Goal: Task Accomplishment & Management: Use online tool/utility

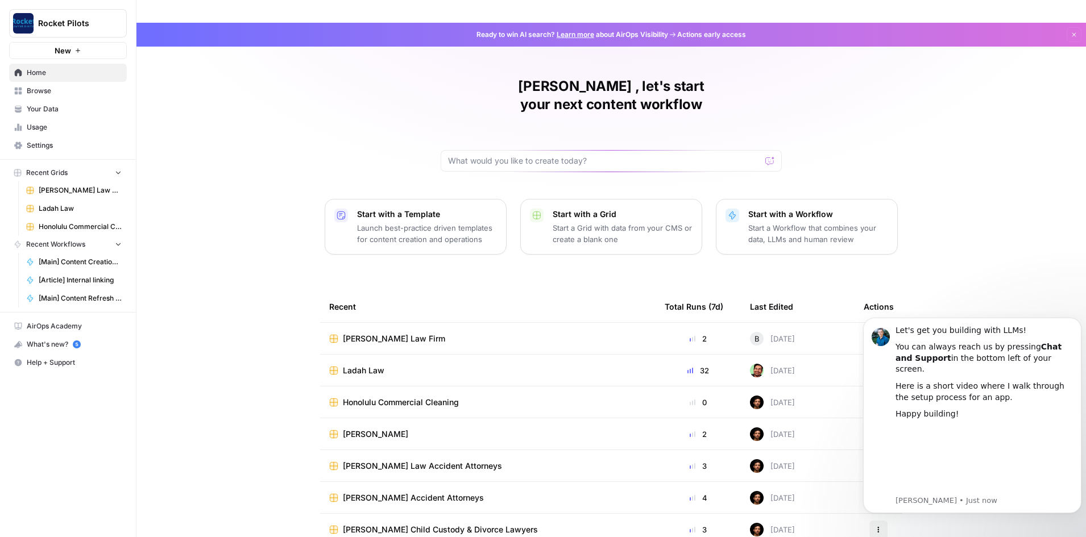
click at [380, 333] on span "[PERSON_NAME] Law Firm" at bounding box center [394, 338] width 102 height 11
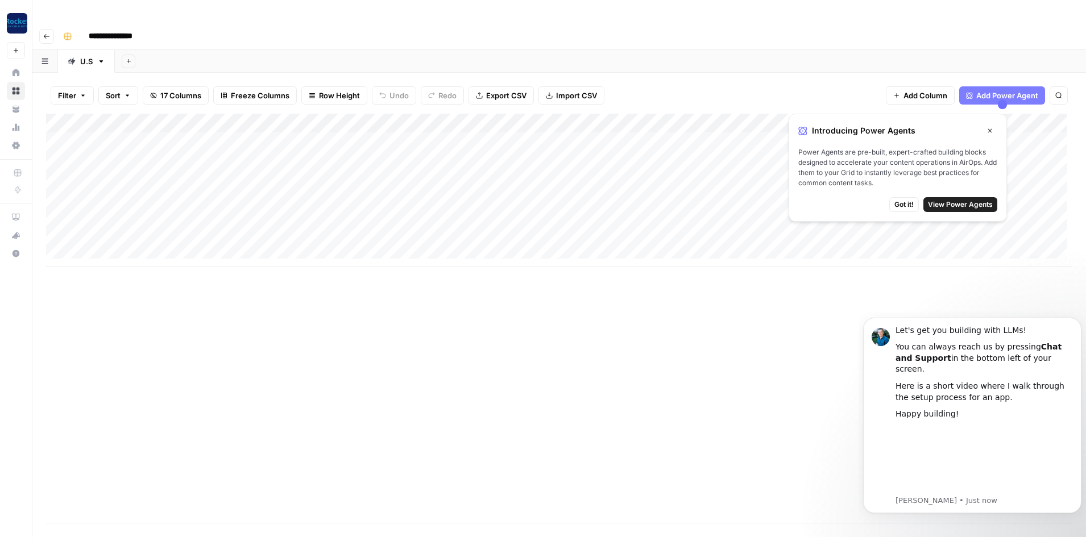
click at [908, 202] on span "Got it!" at bounding box center [903, 205] width 19 height 10
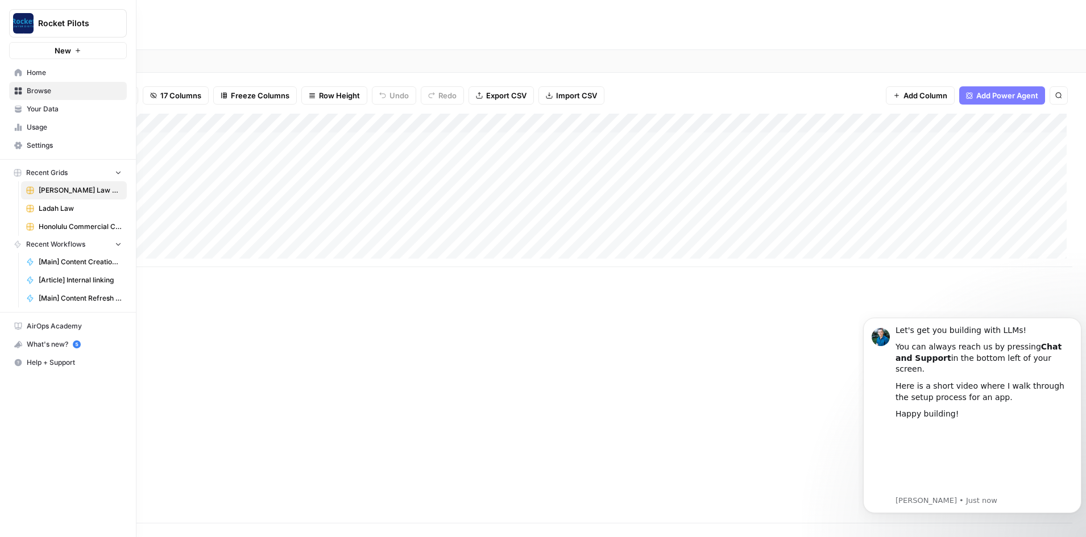
click at [15, 74] on icon at bounding box center [18, 72] width 7 height 7
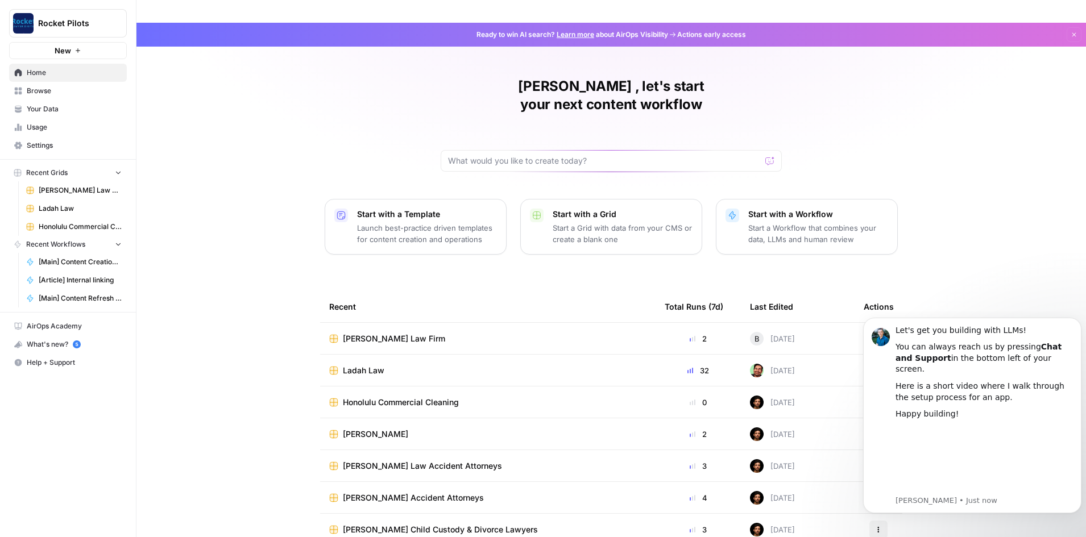
click at [81, 50] on button "New" at bounding box center [68, 50] width 118 height 17
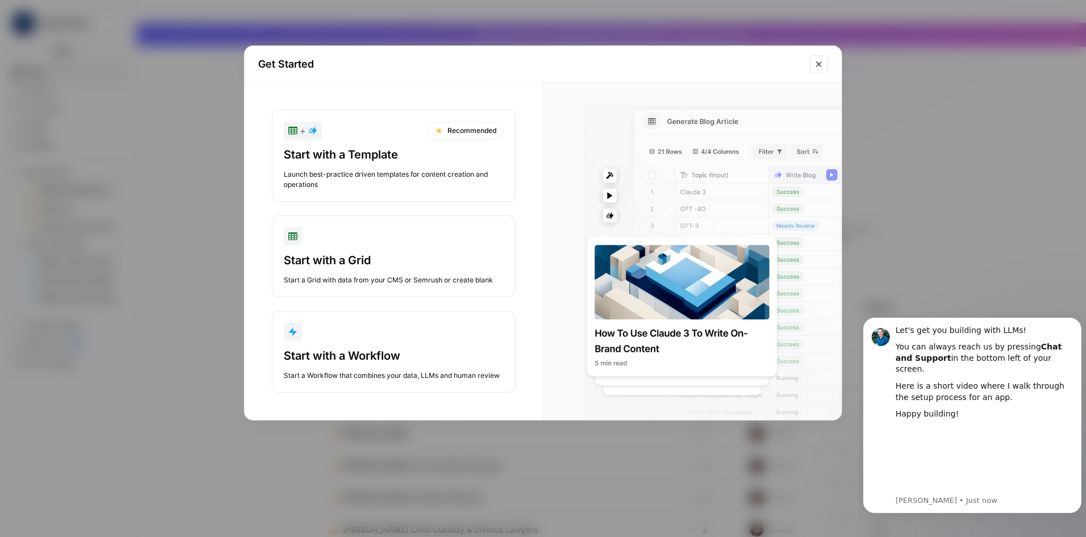
click at [817, 63] on icon "Close modal" at bounding box center [818, 63] width 5 height 5
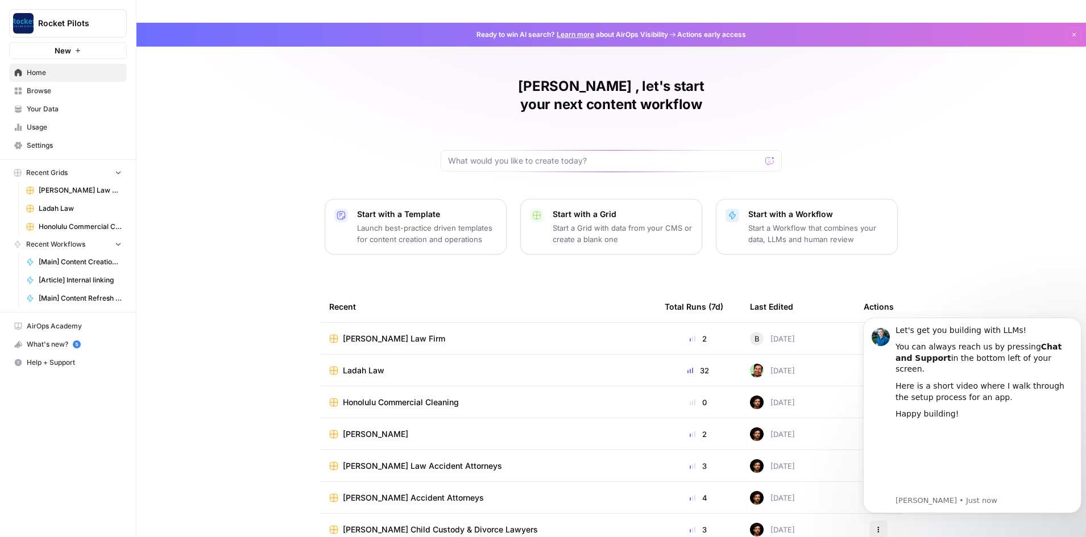
click at [378, 333] on span "[PERSON_NAME] Law Firm" at bounding box center [394, 338] width 102 height 11
click at [362, 365] on span "Ladah Law" at bounding box center [363, 370] width 41 height 11
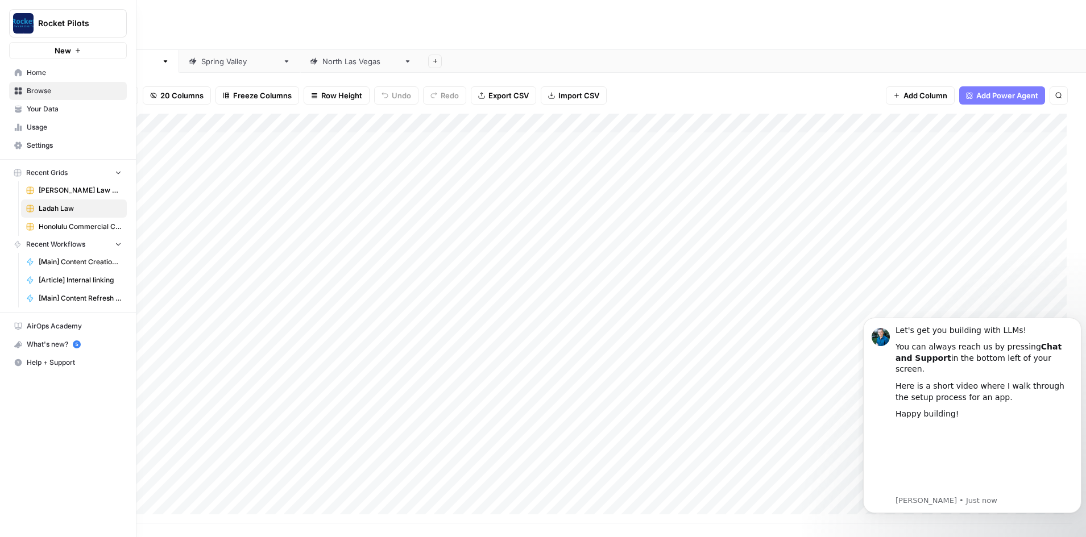
click at [17, 70] on icon at bounding box center [18, 72] width 7 height 7
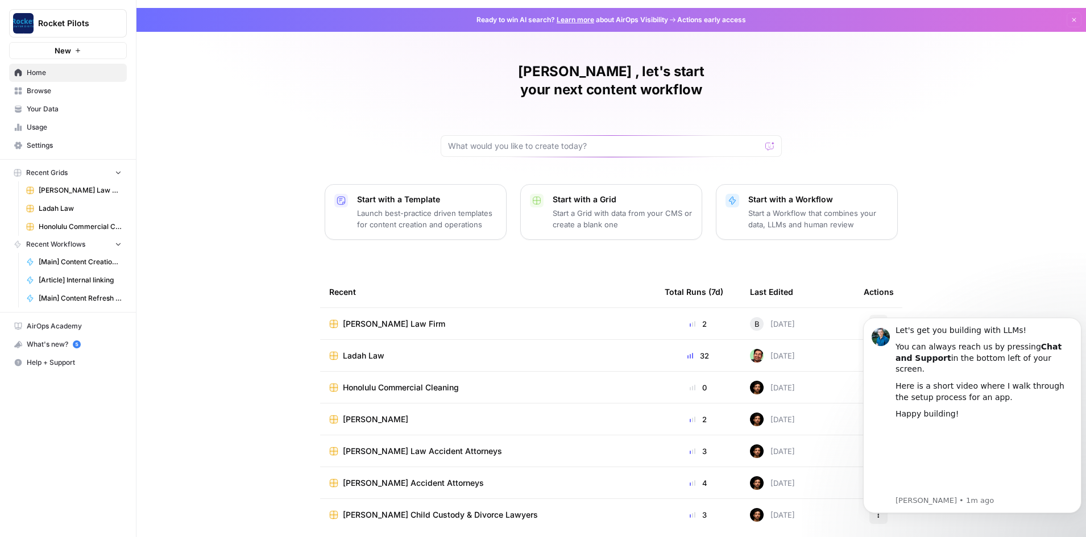
scroll to position [23, 0]
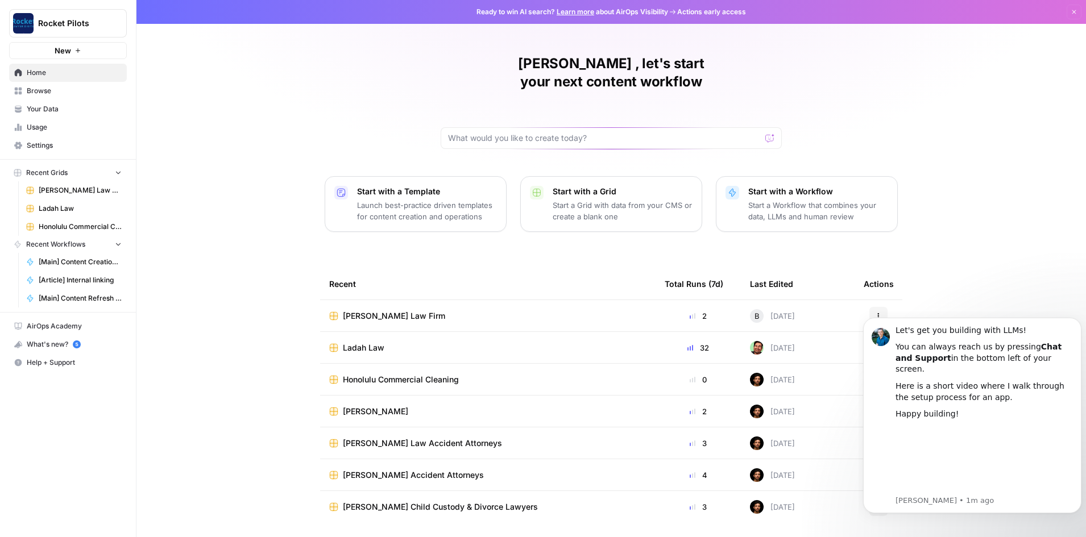
click at [357, 406] on span "[PERSON_NAME]" at bounding box center [375, 411] width 65 height 11
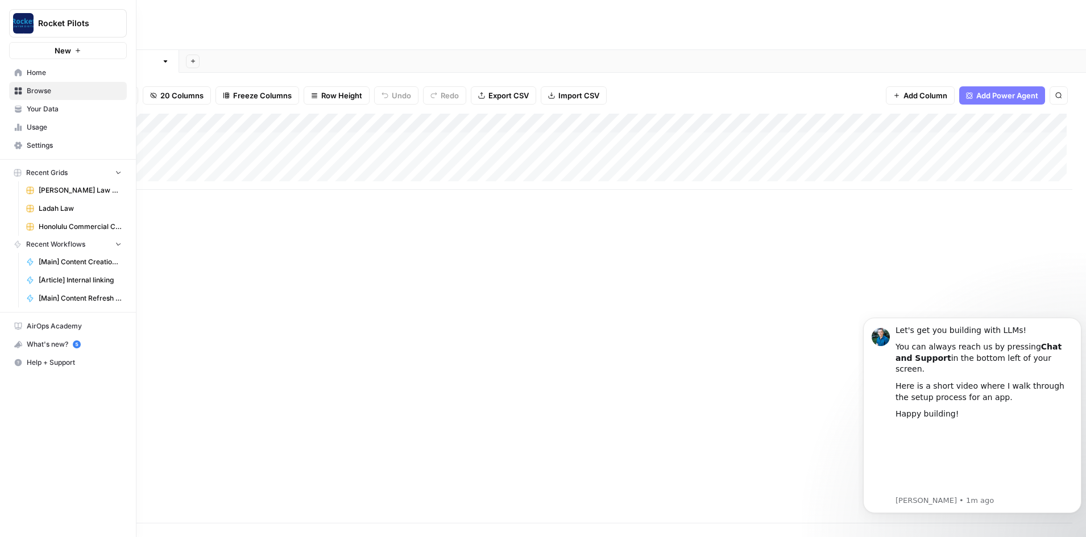
click at [18, 70] on icon at bounding box center [18, 72] width 7 height 7
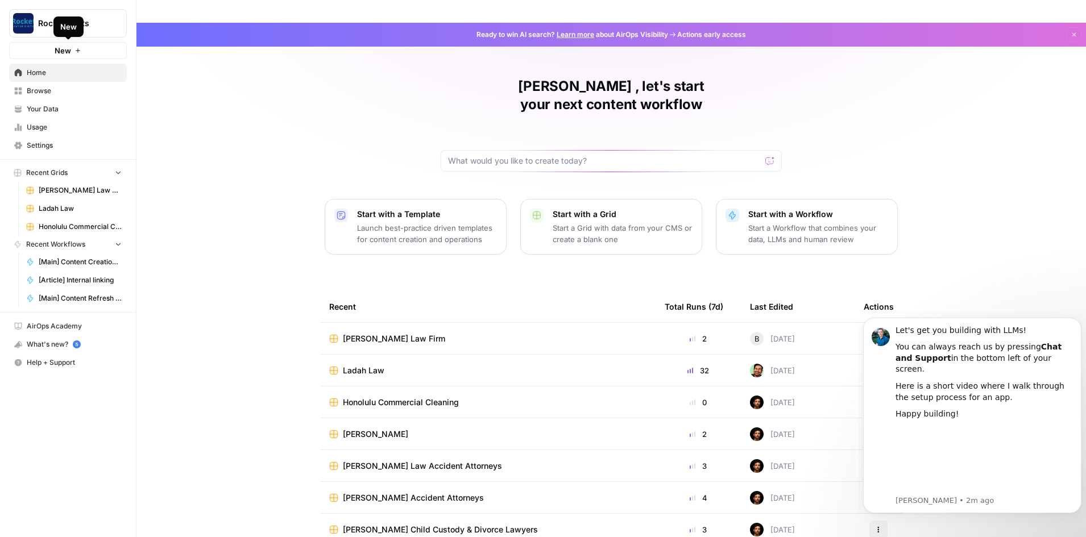
click at [58, 53] on span "New" at bounding box center [63, 50] width 16 height 11
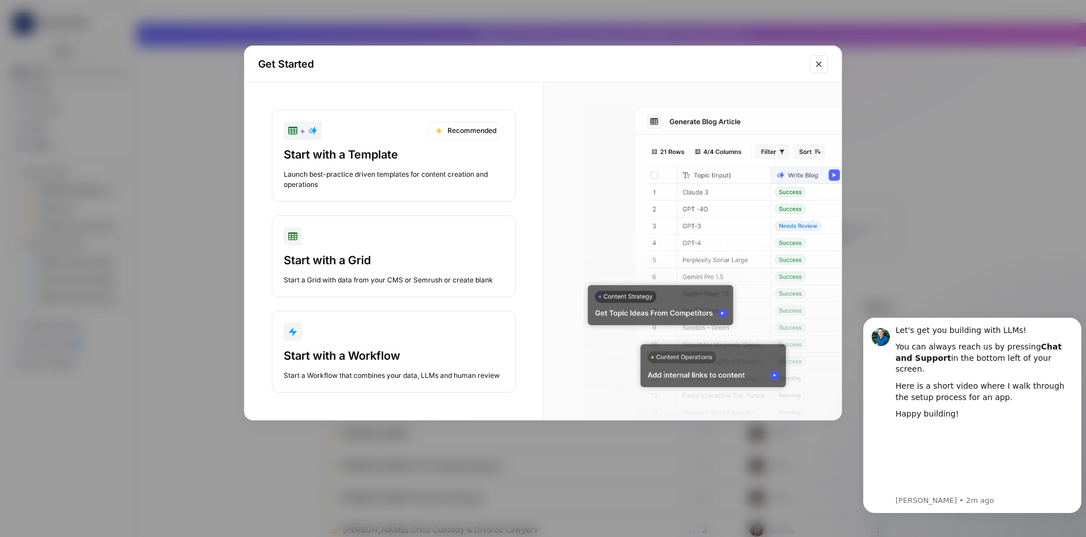
click at [353, 169] on div "Launch best-practice driven templates for content creation and operations" at bounding box center [394, 179] width 220 height 20
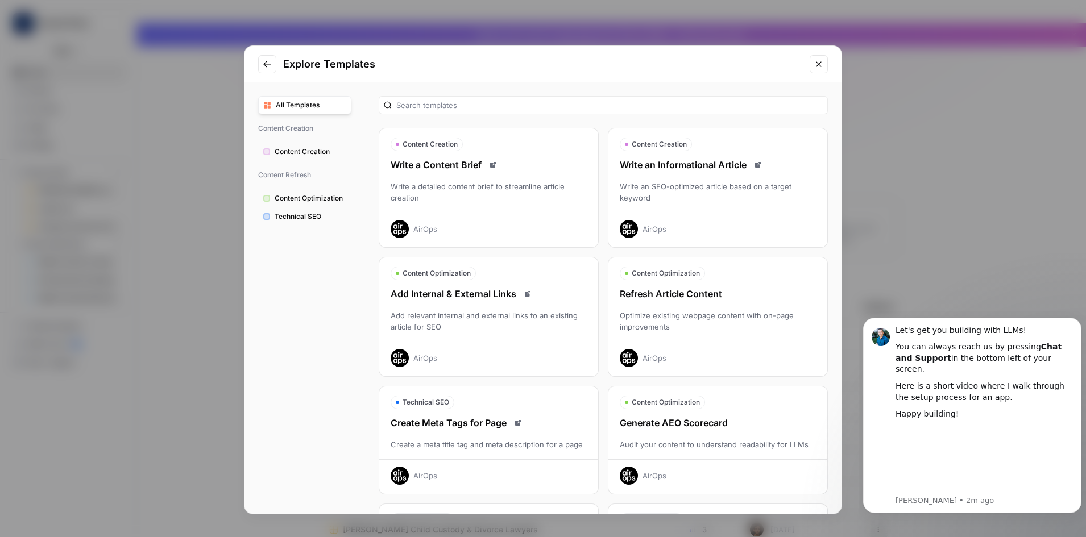
click at [816, 71] on button "Close modal" at bounding box center [818, 64] width 18 height 18
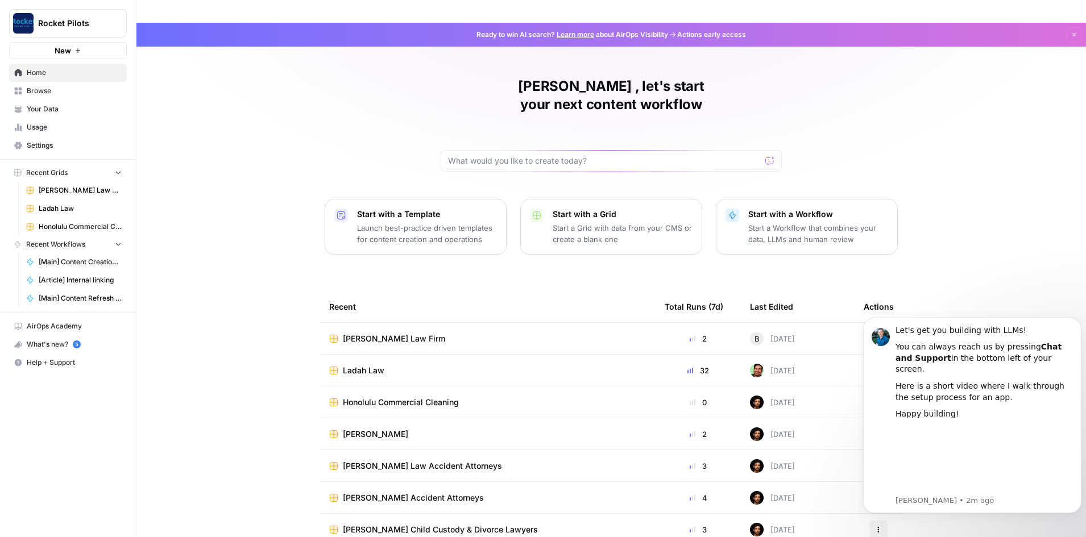
click at [56, 55] on span "New" at bounding box center [63, 50] width 16 height 11
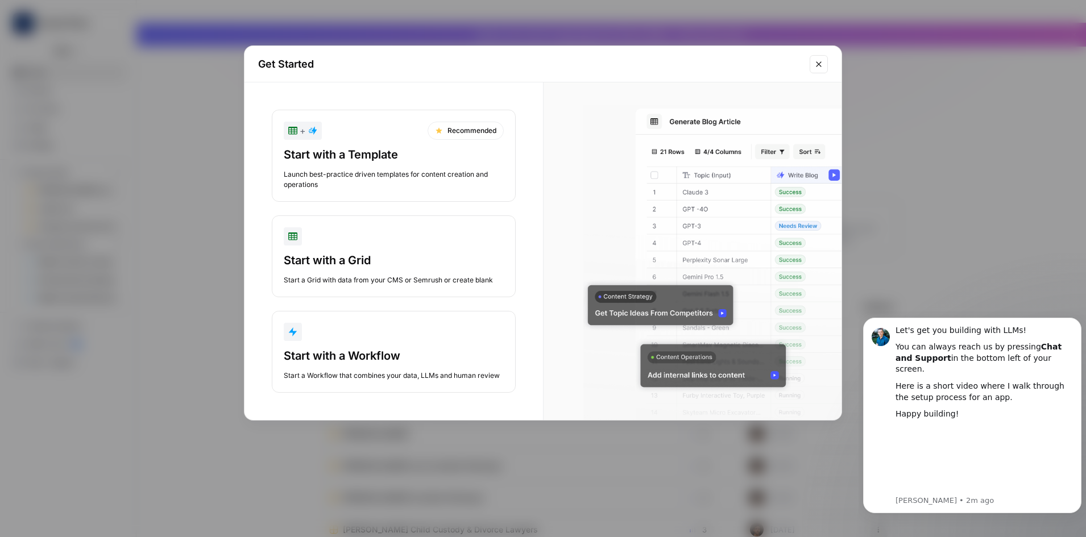
click at [389, 153] on div "Start with a Template" at bounding box center [394, 155] width 220 height 16
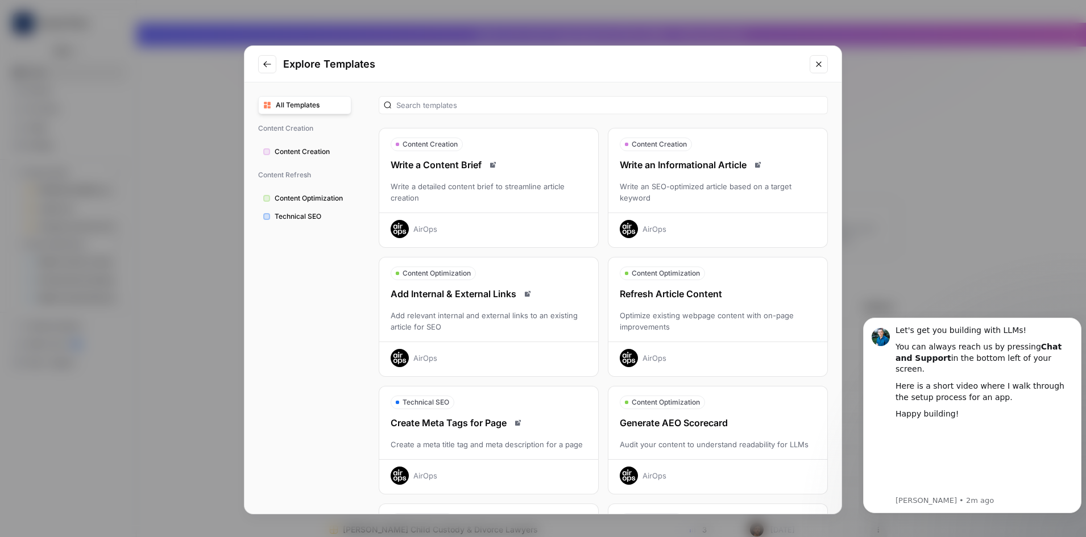
click at [469, 157] on button "Content Creation Write a Content Brief Write a detailed content brief to stream…" at bounding box center [489, 188] width 220 height 120
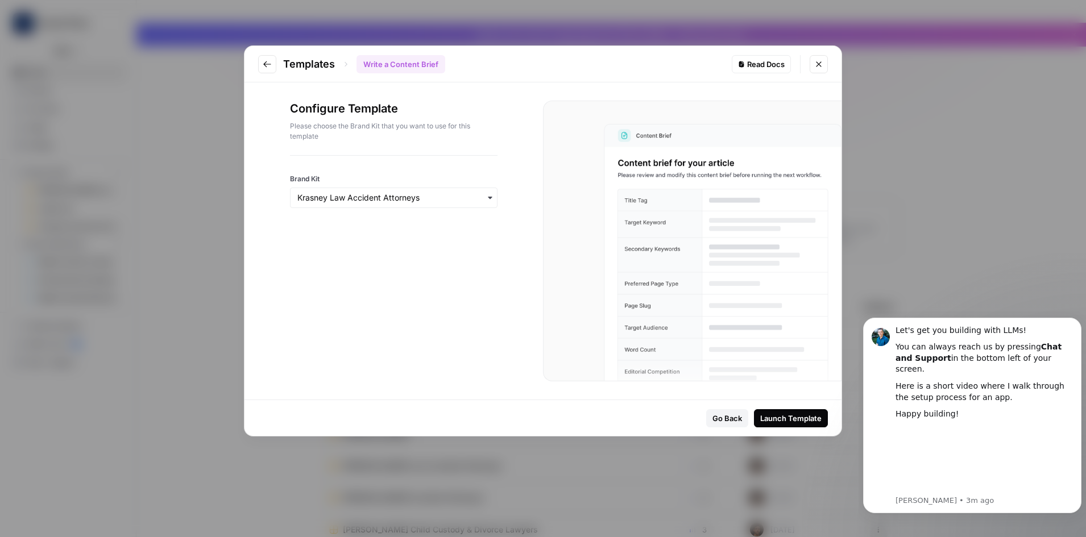
click at [815, 65] on icon "Close modal" at bounding box center [818, 64] width 9 height 9
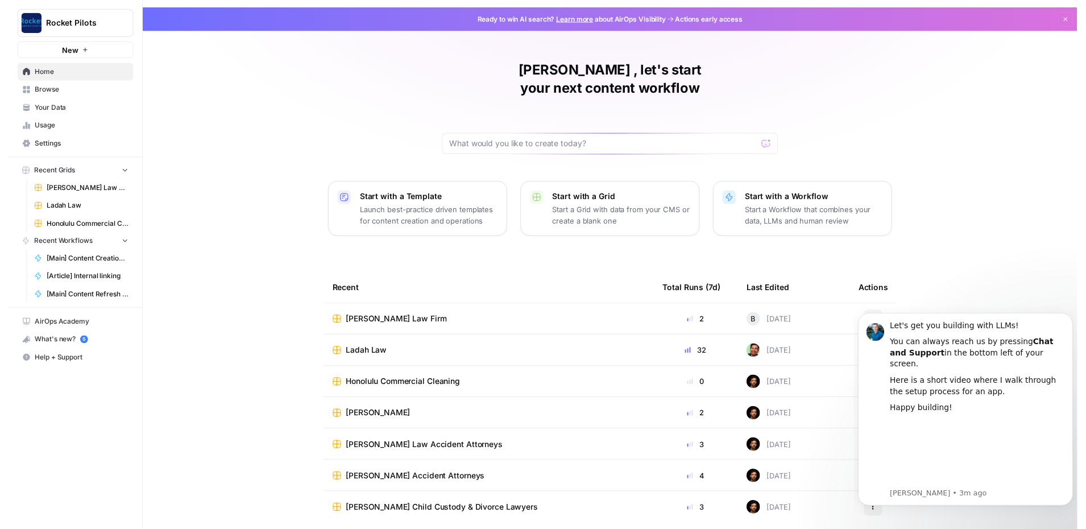
scroll to position [23, 0]
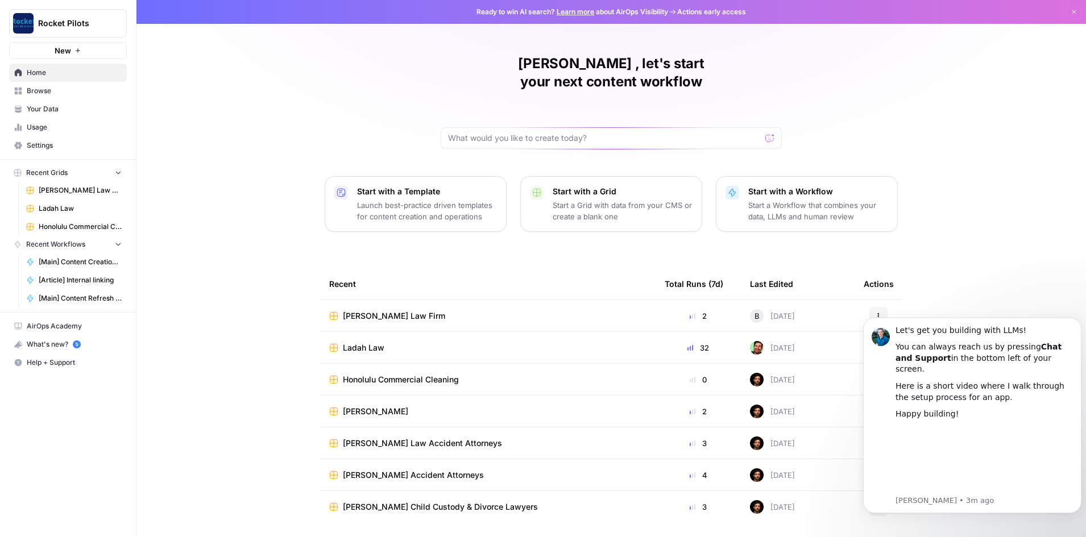
click at [366, 342] on span "Ladah Law" at bounding box center [363, 347] width 41 height 11
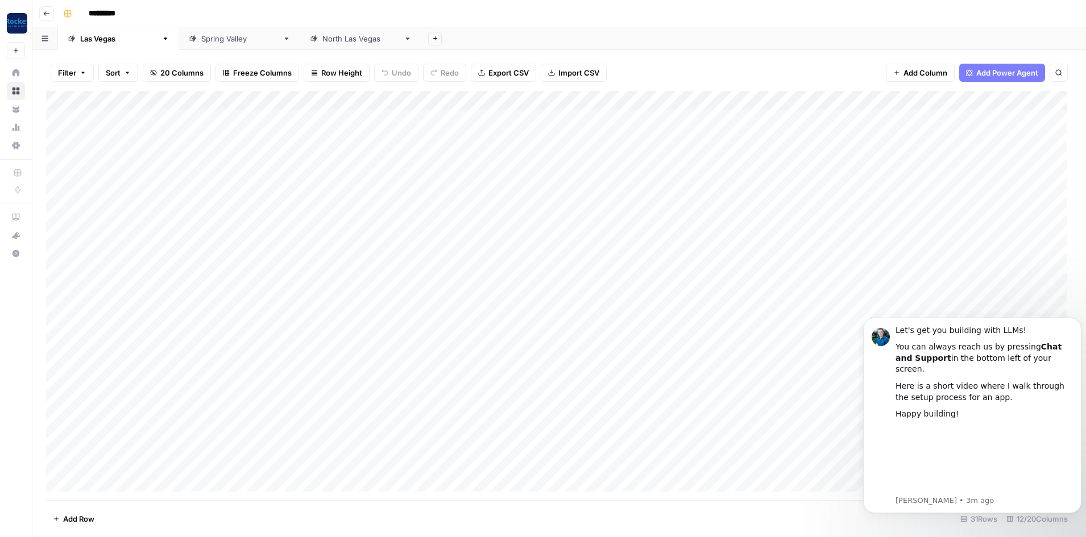
click at [483, 118] on div "Add Column" at bounding box center [559, 295] width 1026 height 409
click at [535, 117] on div "Add Column" at bounding box center [559, 295] width 1026 height 409
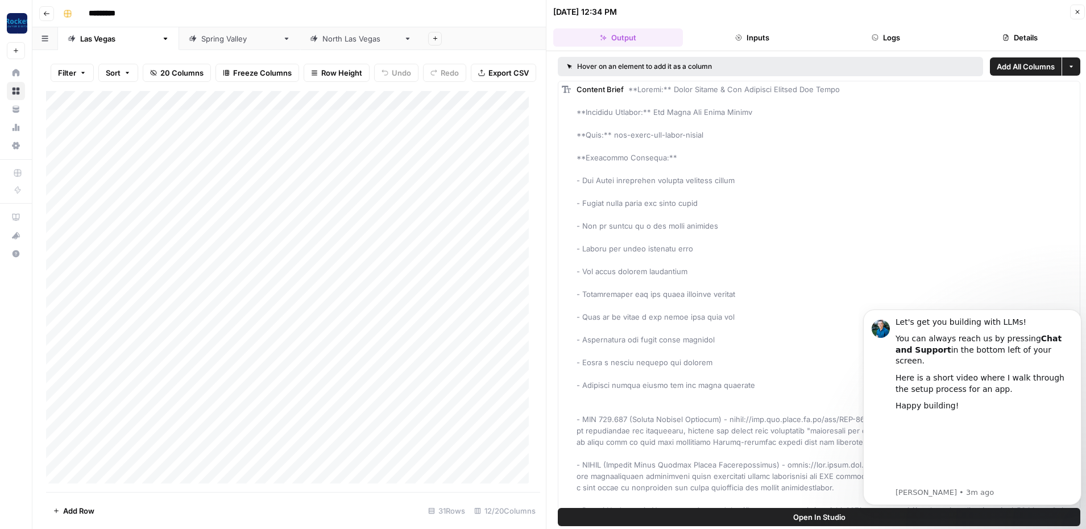
scroll to position [0, 264]
click at [1079, 314] on icon "Dismiss notification" at bounding box center [1077, 312] width 4 height 4
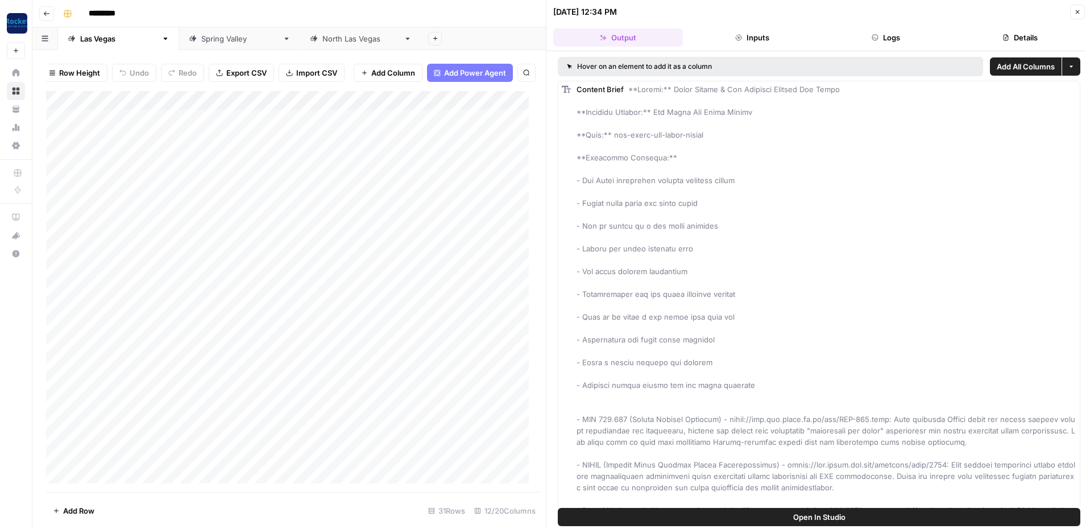
click at [416, 198] on div "Add Column" at bounding box center [290, 291] width 488 height 401
click at [413, 234] on div "Add Column" at bounding box center [290, 291] width 488 height 401
click at [592, 43] on button "Output" at bounding box center [618, 37] width 130 height 18
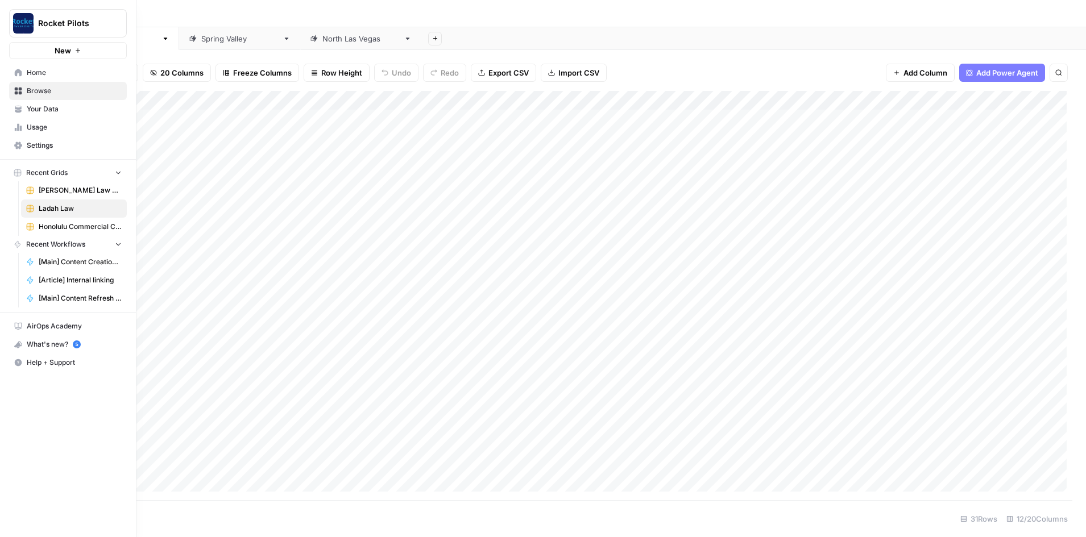
click at [55, 318] on link "AirOps Academy" at bounding box center [68, 326] width 118 height 18
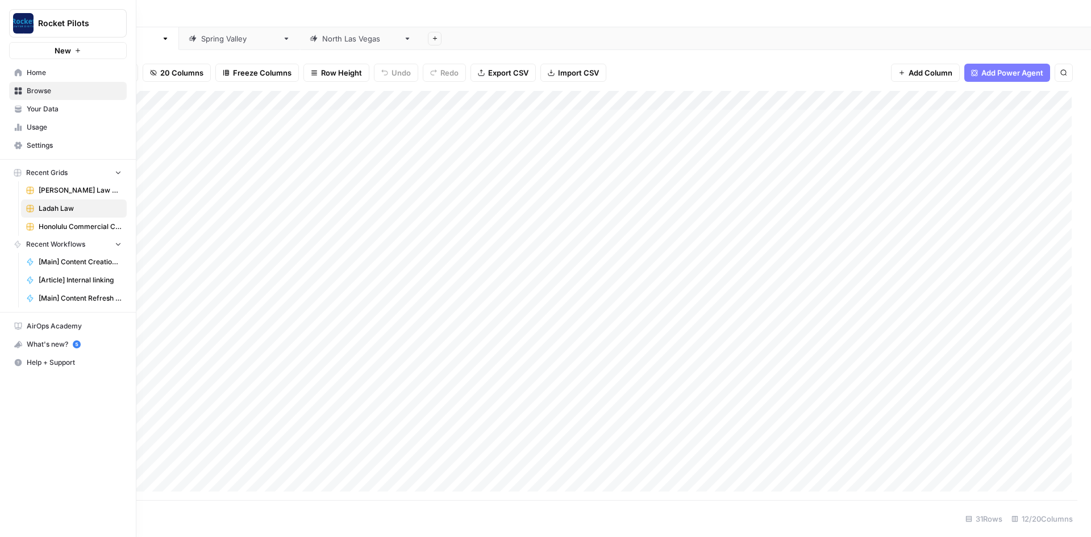
click at [18, 23] on img "Workspace: Rocket Pilots" at bounding box center [23, 23] width 20 height 20
click at [29, 85] on img "button" at bounding box center [23, 85] width 14 height 14
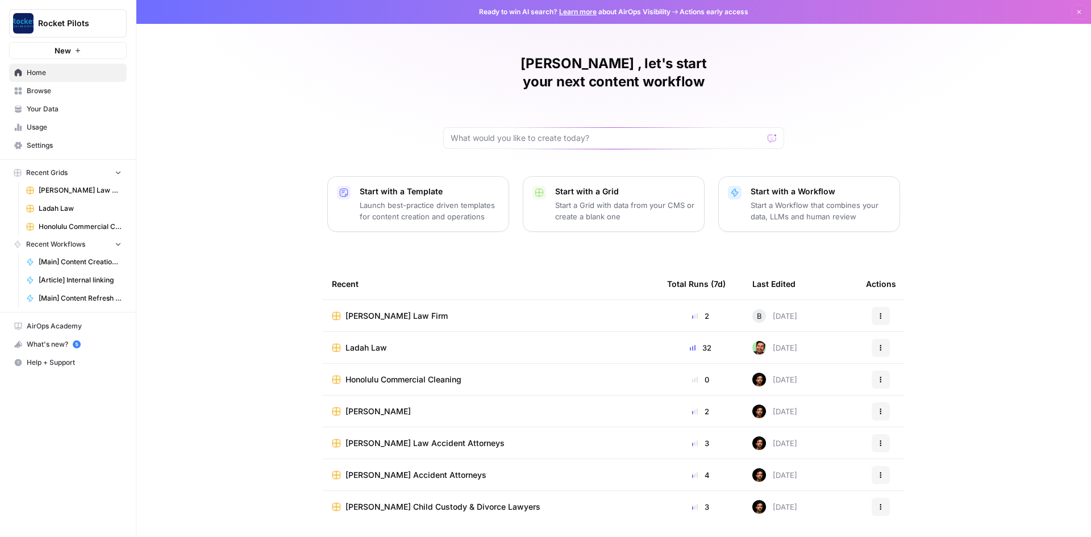
click at [87, 48] on button "New" at bounding box center [68, 50] width 118 height 17
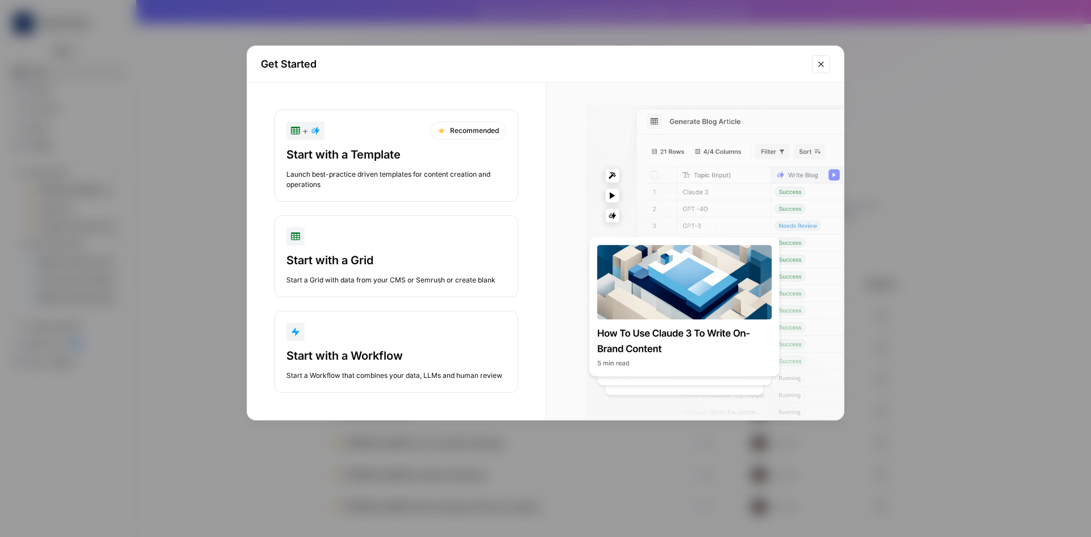
click at [818, 70] on button "Close modal" at bounding box center [821, 64] width 18 height 18
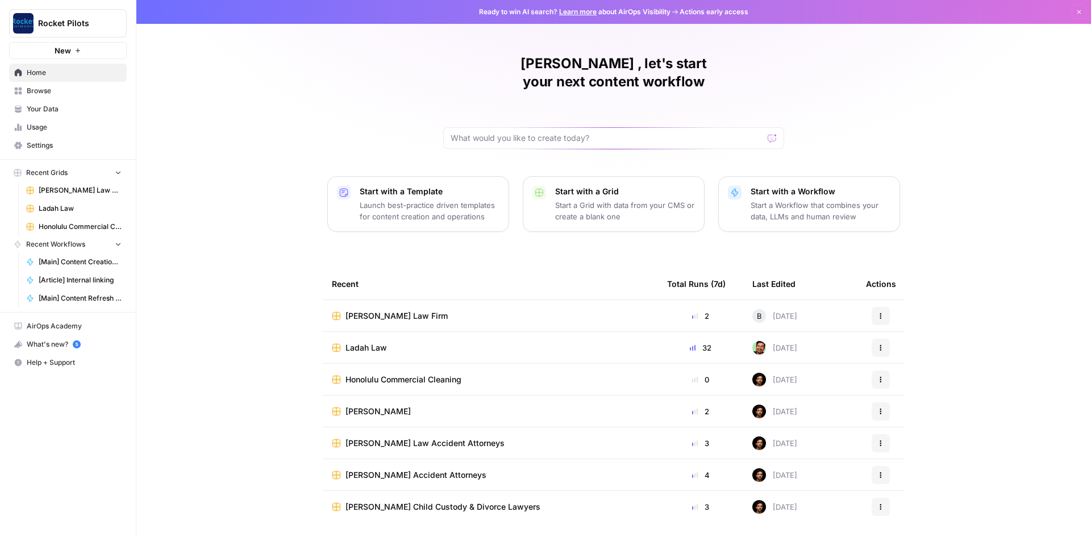
click at [30, 102] on link "Your Data" at bounding box center [68, 109] width 118 height 18
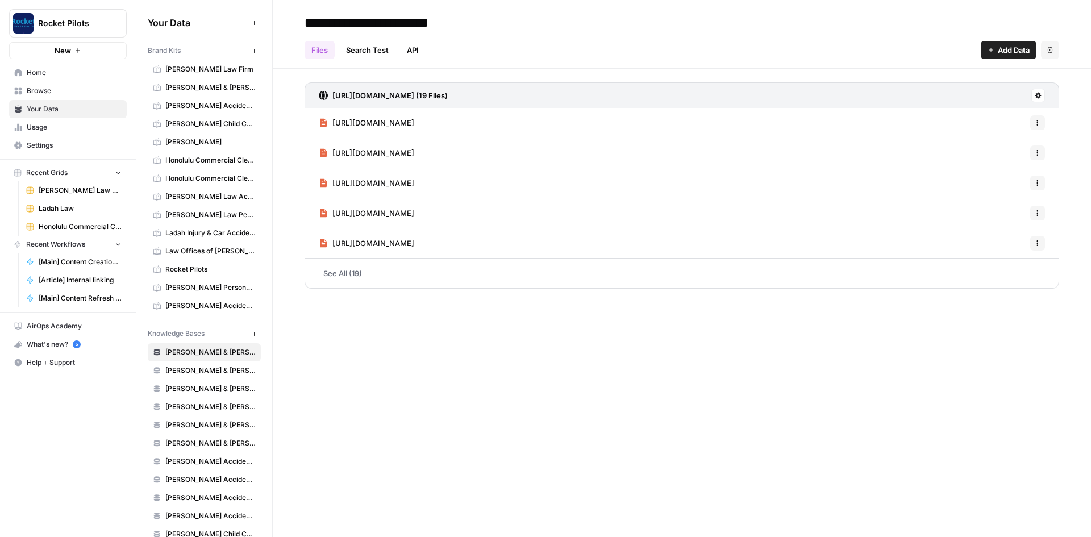
click at [252, 51] on icon "button" at bounding box center [254, 50] width 4 height 4
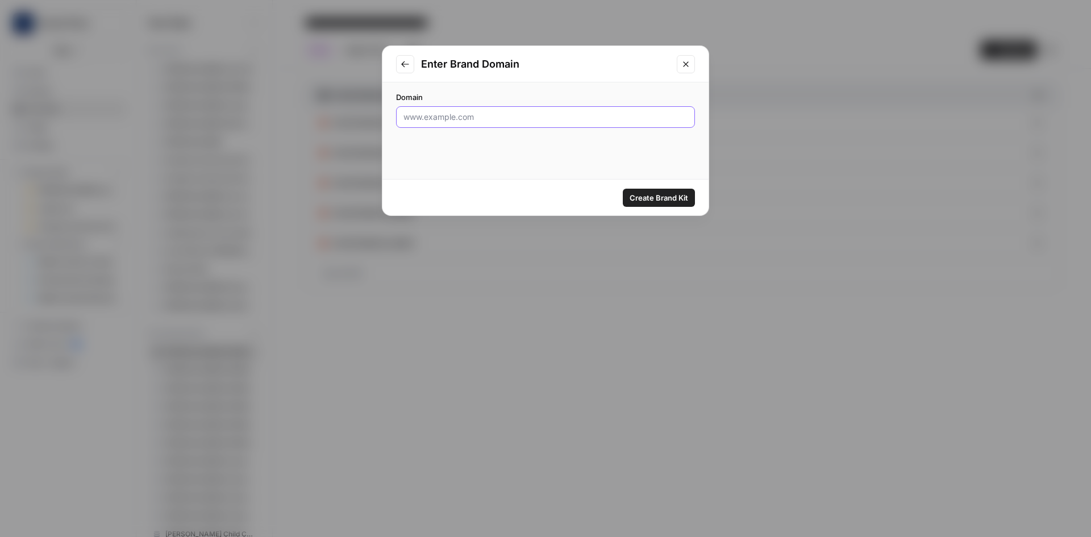
click at [453, 119] on input "Domain" at bounding box center [546, 116] width 284 height 11
paste input "[URL][DOMAIN_NAME]"
type input "[URL][DOMAIN_NAME]"
click at [680, 198] on span "Create Brand Kit" at bounding box center [659, 197] width 59 height 11
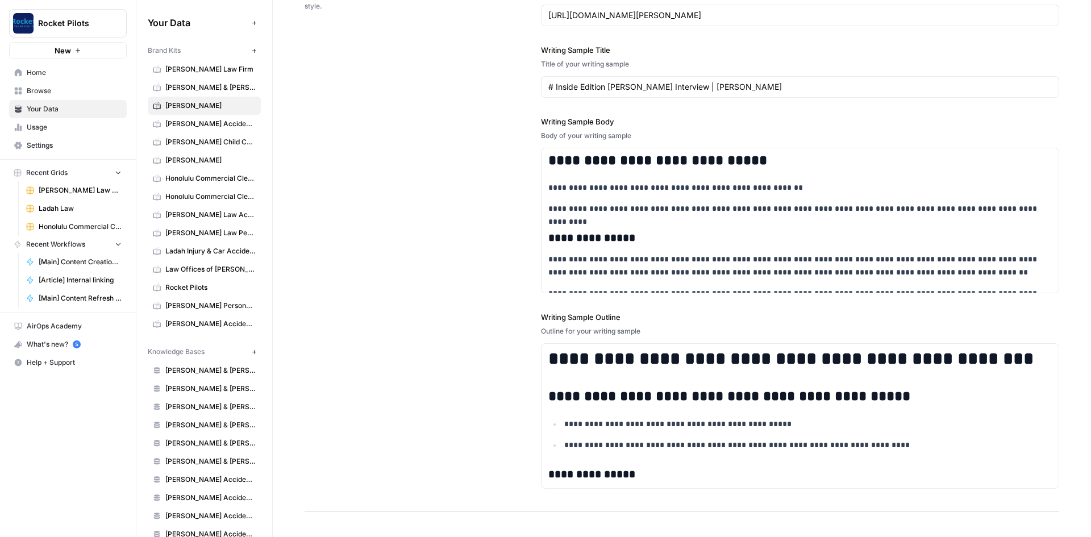
scroll to position [1379, 0]
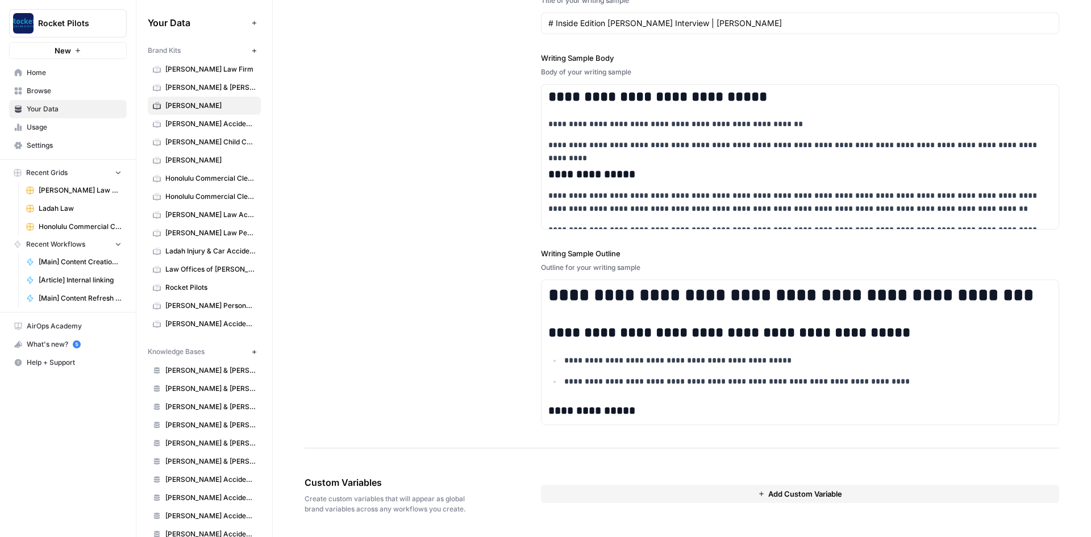
click at [49, 71] on span "Home" at bounding box center [74, 73] width 95 height 10
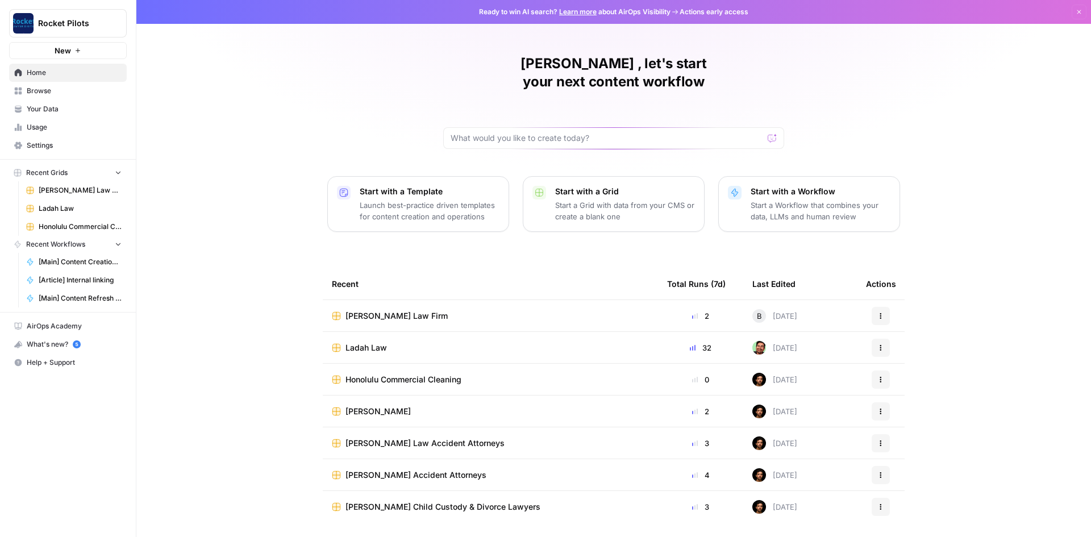
click at [55, 106] on span "Your Data" at bounding box center [74, 109] width 95 height 10
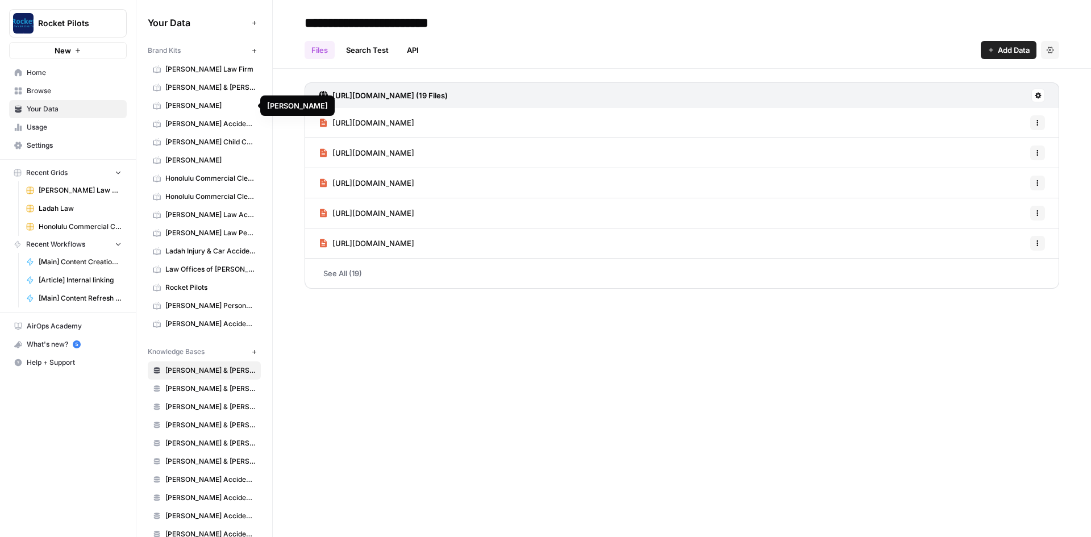
click at [194, 108] on span "[PERSON_NAME]" at bounding box center [210, 106] width 90 height 10
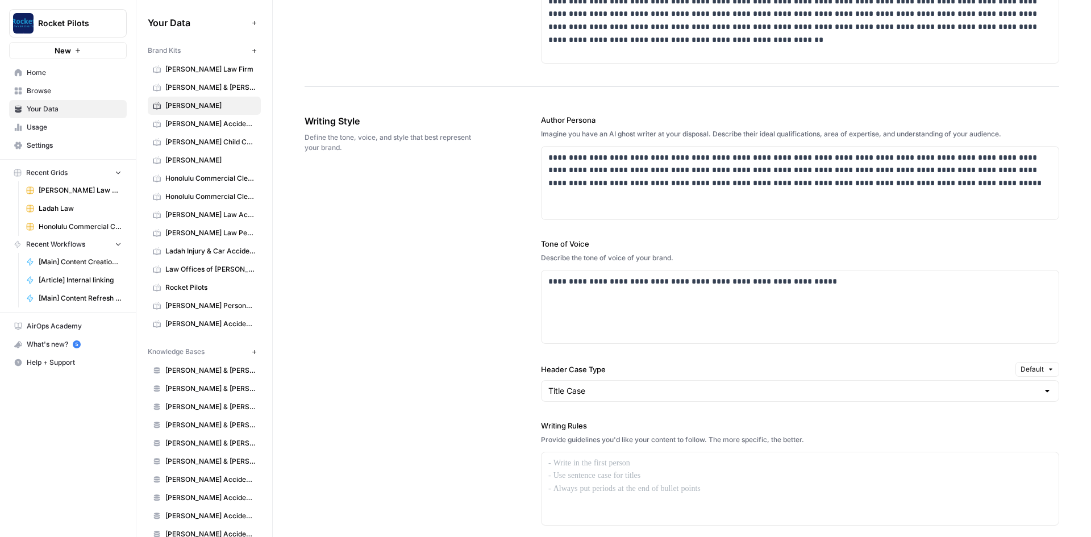
scroll to position [682, 0]
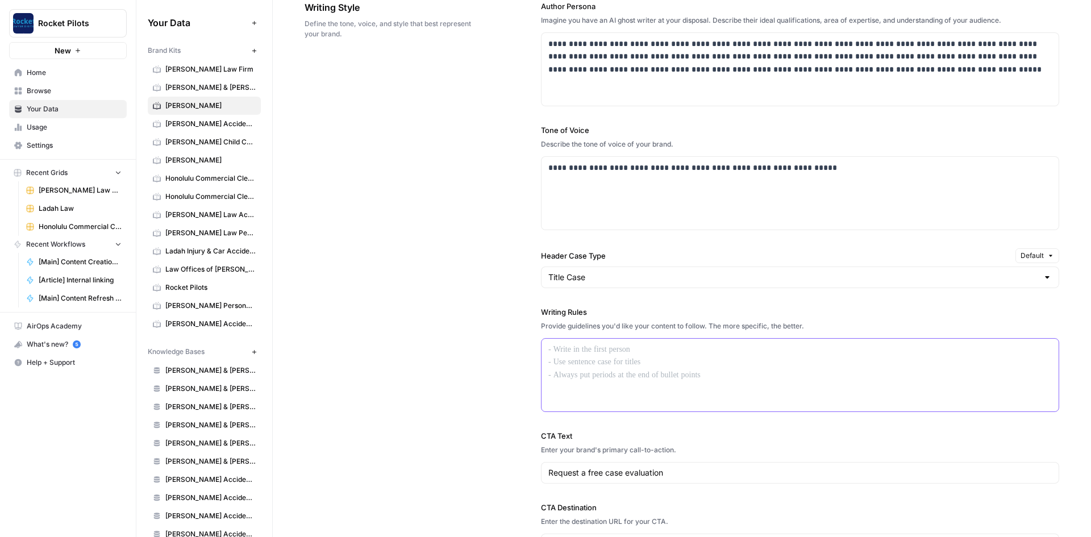
click at [604, 365] on div at bounding box center [800, 375] width 517 height 73
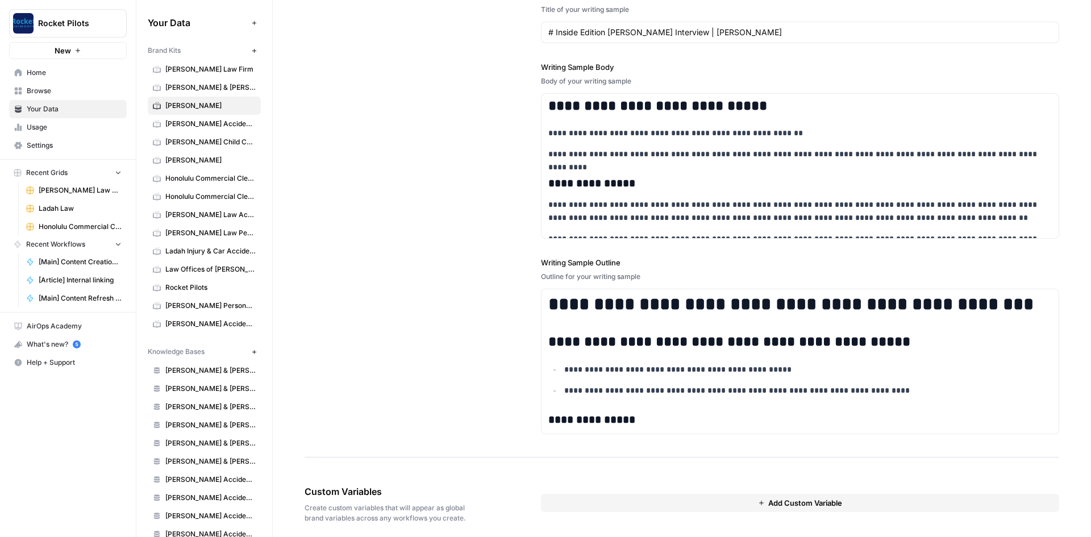
scroll to position [1451, 0]
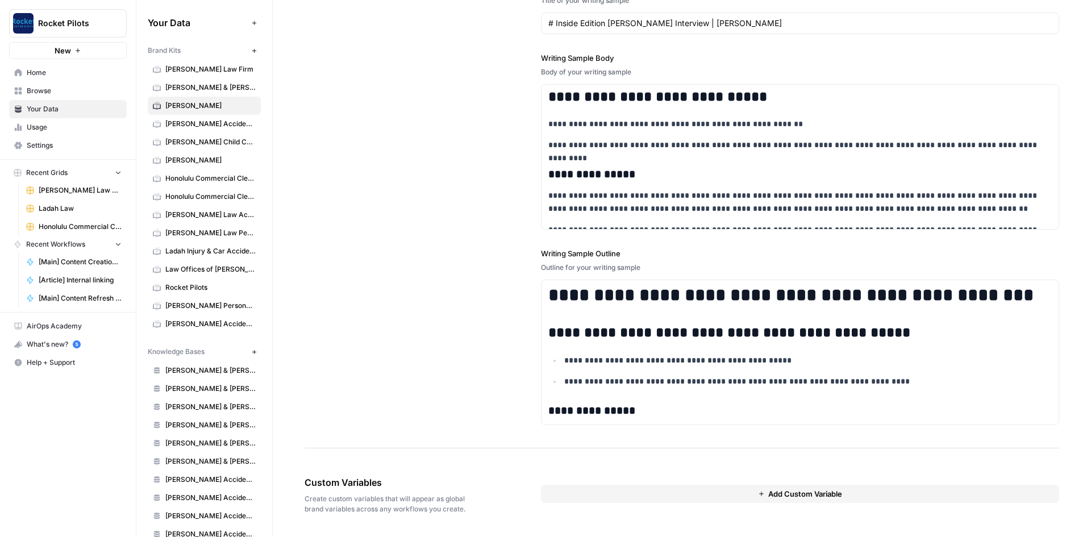
click at [456, 372] on div "**********" at bounding box center [682, 167] width 755 height 562
click at [70, 73] on span "Home" at bounding box center [74, 73] width 95 height 10
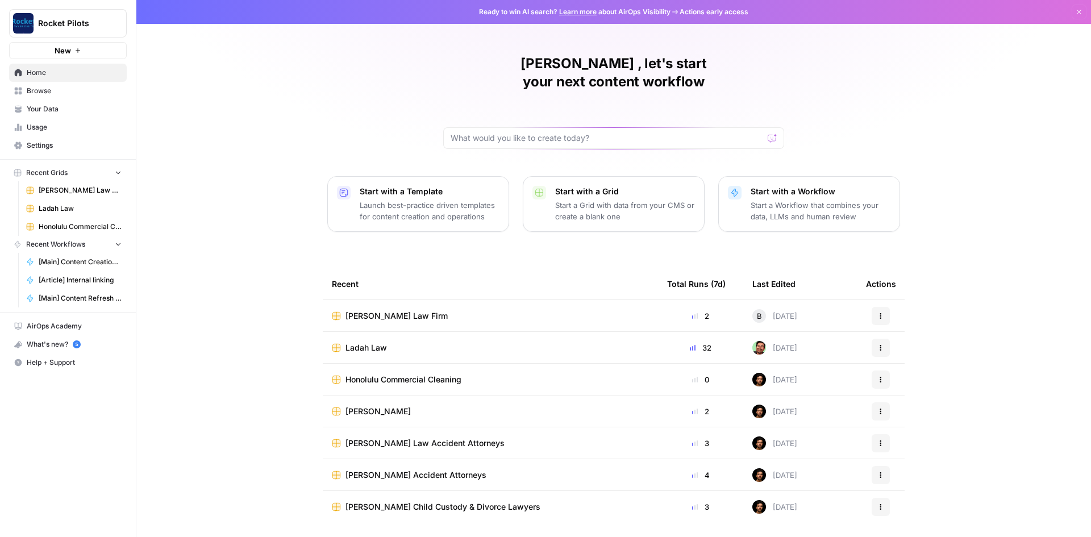
click at [70, 51] on button "New" at bounding box center [68, 50] width 118 height 17
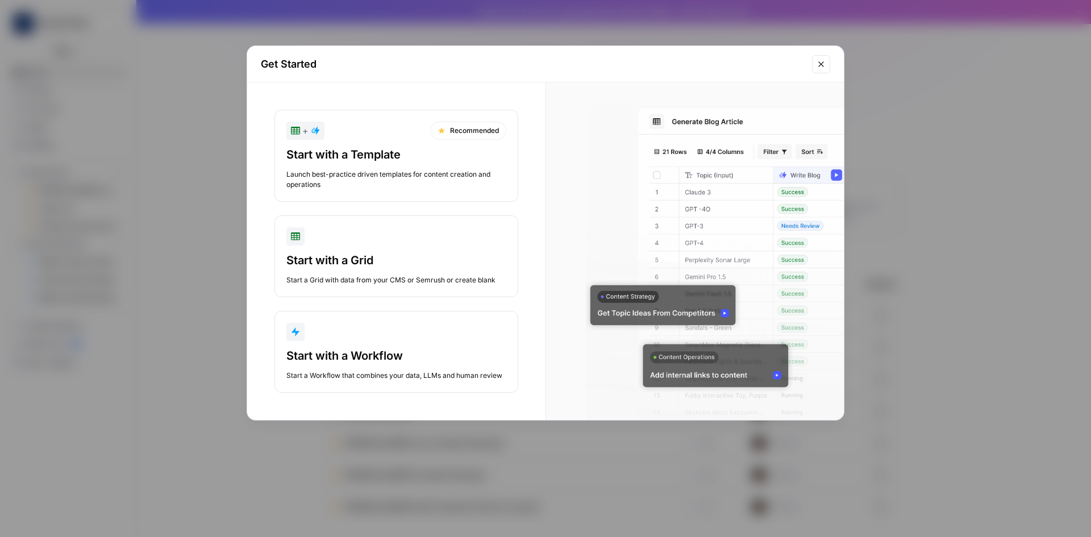
click at [335, 162] on div "Start with a Template" at bounding box center [396, 155] width 220 height 16
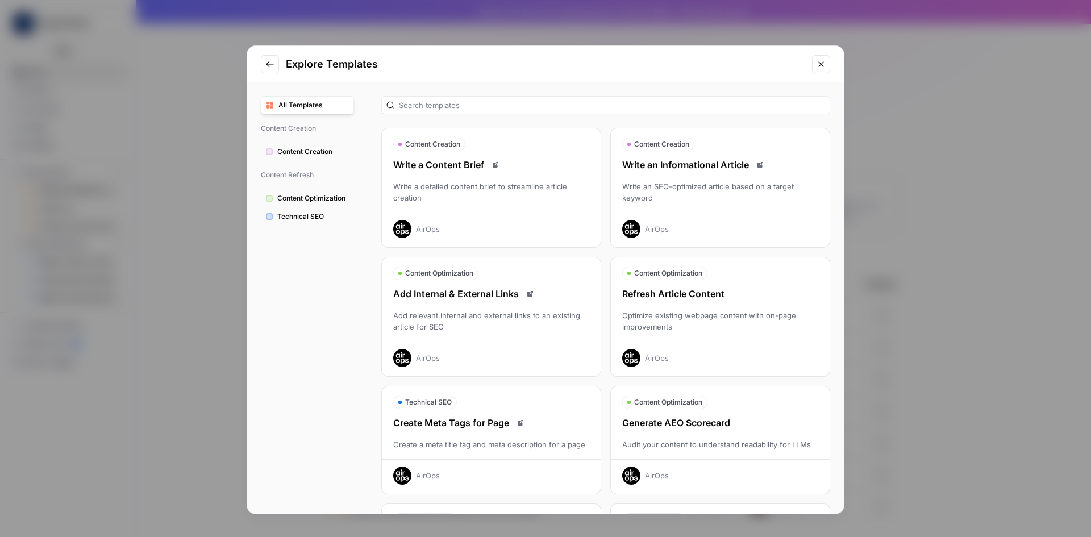
click at [460, 416] on div "Create Meta Tags for Page" at bounding box center [491, 423] width 219 height 14
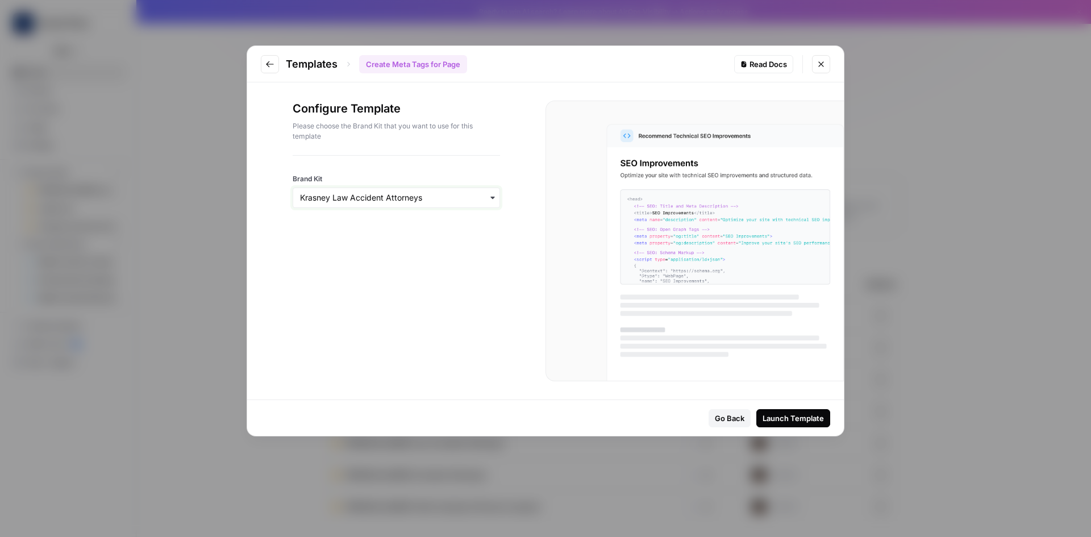
click at [425, 192] on input "Brand Kit" at bounding box center [396, 197] width 193 height 11
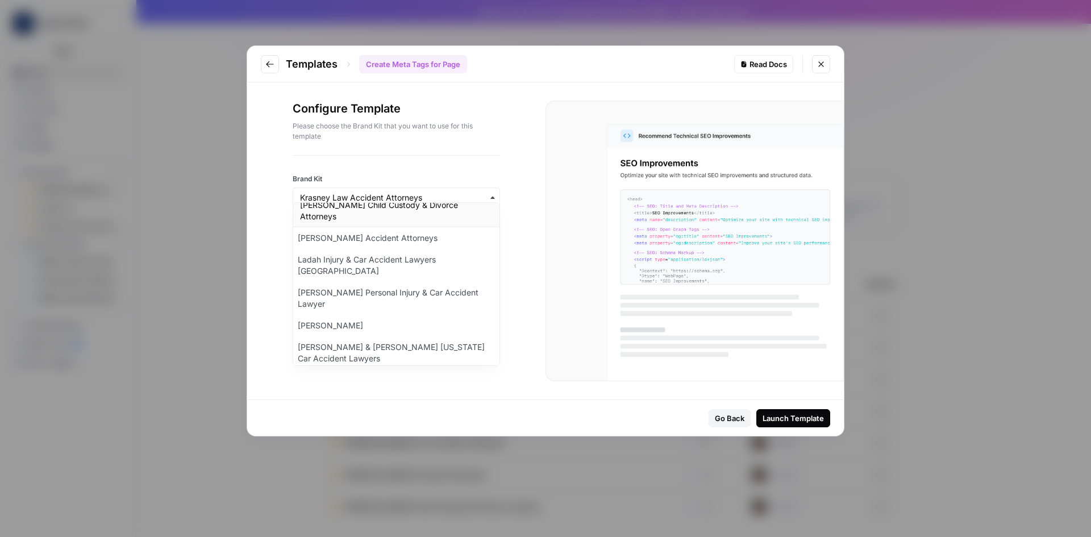
scroll to position [171, 0]
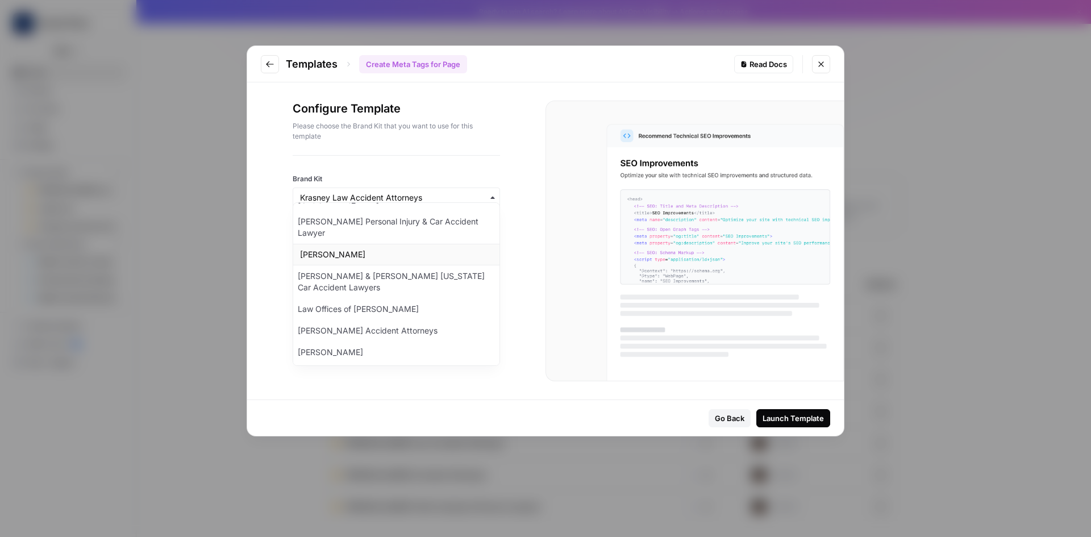
click at [368, 244] on div "[PERSON_NAME]" at bounding box center [396, 255] width 206 height 22
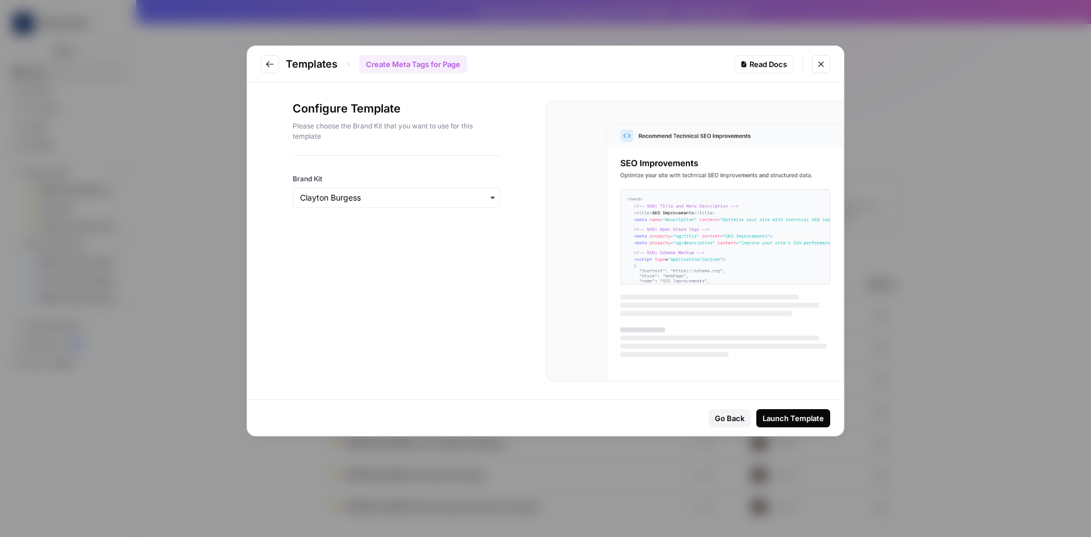
click at [793, 419] on div "Launch Template" at bounding box center [793, 418] width 61 height 11
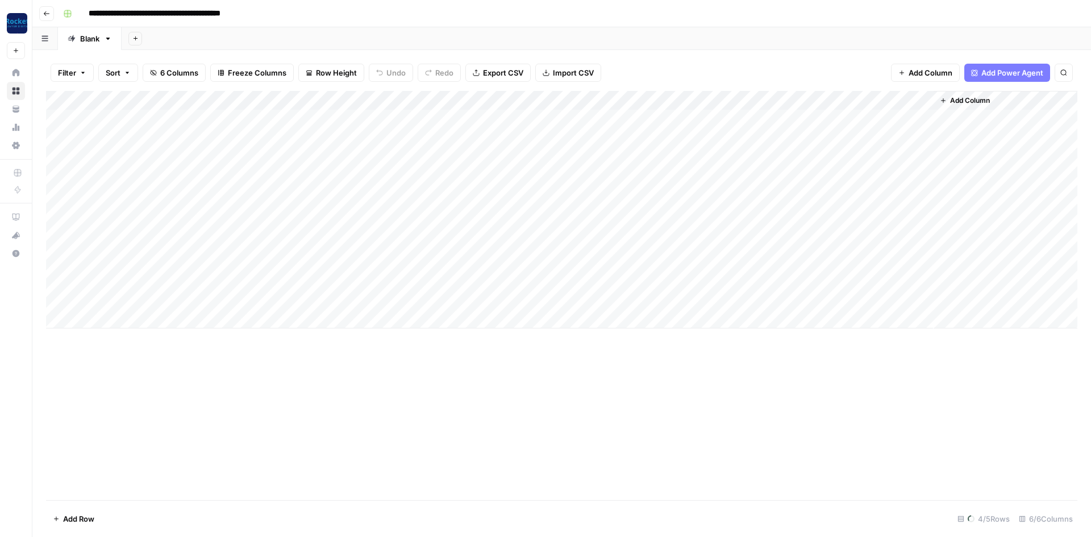
click at [356, 136] on div "Add Column" at bounding box center [562, 210] width 1032 height 238
click at [161, 136] on div "Add Column" at bounding box center [562, 210] width 1032 height 238
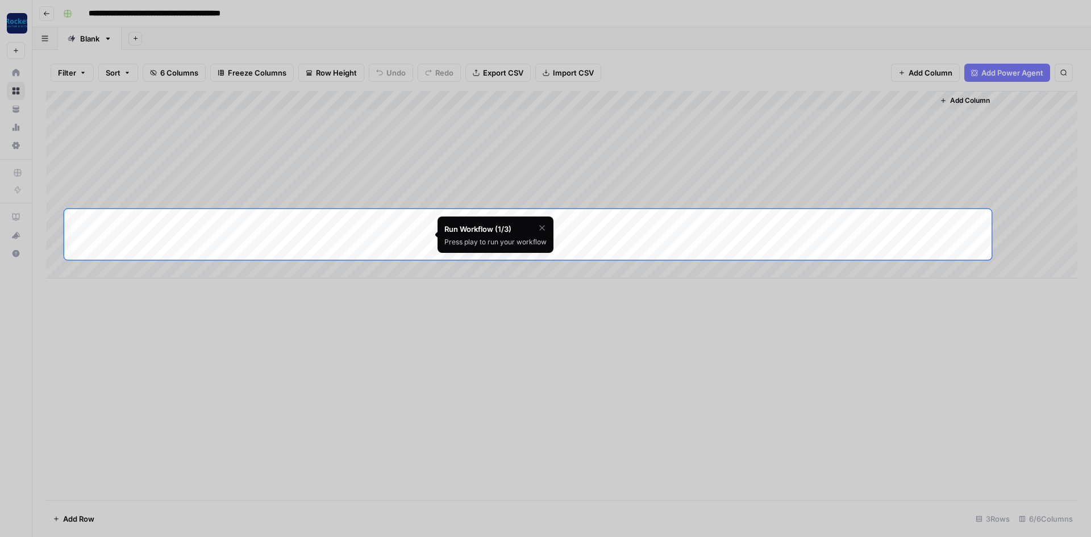
click at [539, 228] on icon "button" at bounding box center [541, 227] width 5 height 5
click at [464, 257] on span "Cancel" at bounding box center [471, 256] width 19 height 9
click at [343, 221] on div "Add Column" at bounding box center [562, 185] width 1032 height 188
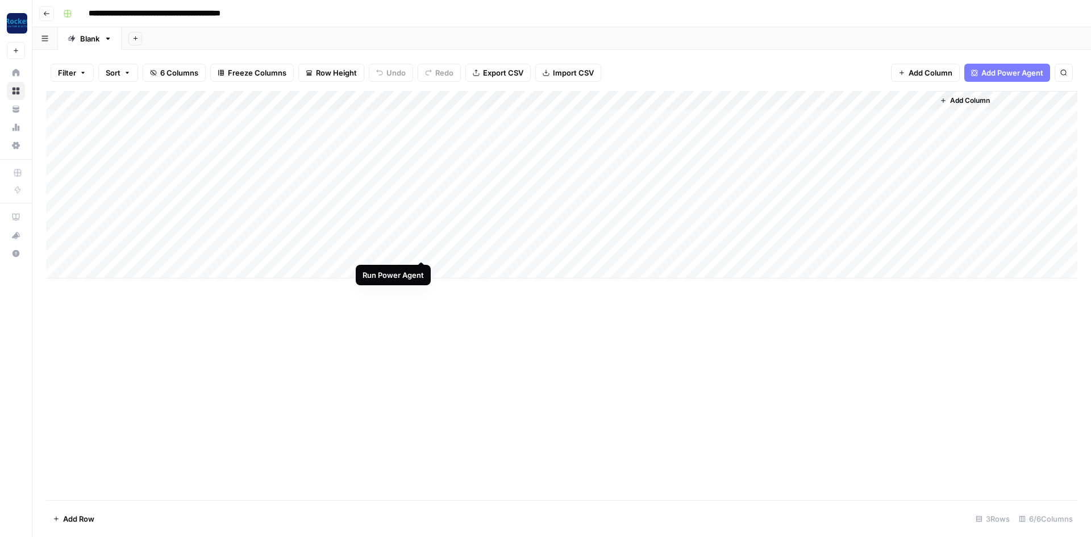
click at [421, 217] on div "Add Column" at bounding box center [562, 185] width 1032 height 188
click at [597, 219] on div "Add Column" at bounding box center [562, 185] width 1032 height 188
click at [599, 216] on div "Add Column" at bounding box center [562, 185] width 1032 height 188
click at [453, 227] on div "Add Column" at bounding box center [562, 185] width 1032 height 188
click at [690, 226] on div "Add Column" at bounding box center [562, 185] width 1032 height 188
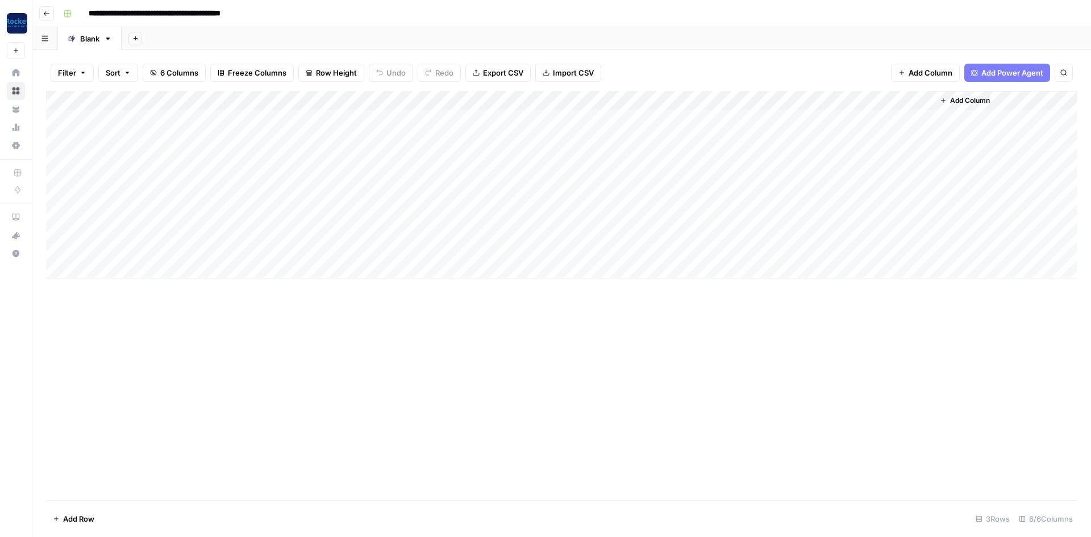
click at [549, 219] on div "Add Column" at bounding box center [562, 185] width 1032 height 188
click at [599, 220] on div "Add Column" at bounding box center [562, 185] width 1032 height 188
click at [599, 219] on div "Add Column" at bounding box center [562, 185] width 1032 height 188
click at [421, 219] on div "Add Column" at bounding box center [562, 185] width 1032 height 188
click at [344, 168] on div "Add Column" at bounding box center [562, 185] width 1032 height 188
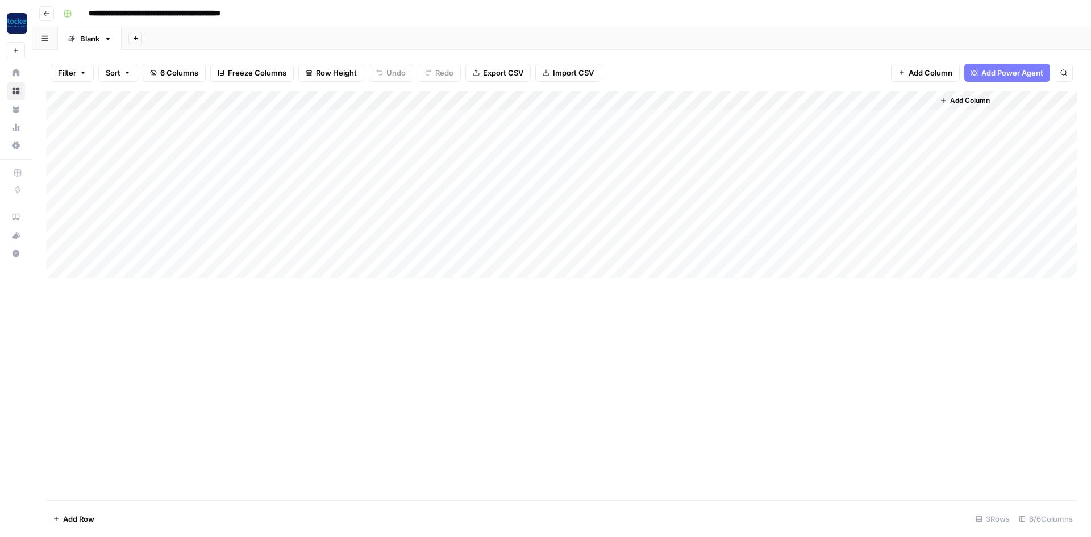
click at [422, 103] on div "Add Column" at bounding box center [562, 185] width 1032 height 188
click at [343, 171] on div "Add Column" at bounding box center [562, 185] width 1032 height 188
click at [345, 119] on div "Add Column" at bounding box center [562, 185] width 1032 height 188
click at [408, 102] on div "Add Column" at bounding box center [562, 185] width 1032 height 188
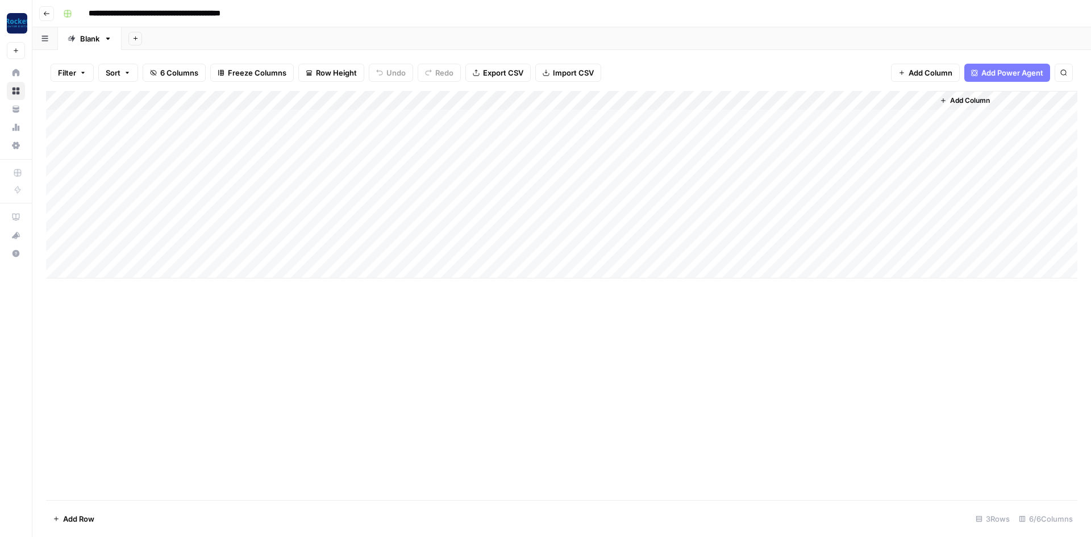
click at [409, 102] on div "Add Column" at bounding box center [562, 185] width 1032 height 188
click at [408, 101] on div "Add Column" at bounding box center [562, 185] width 1032 height 188
click at [341, 170] on div "Add Column" at bounding box center [562, 185] width 1032 height 188
click at [597, 219] on div "Add Column" at bounding box center [562, 185] width 1032 height 188
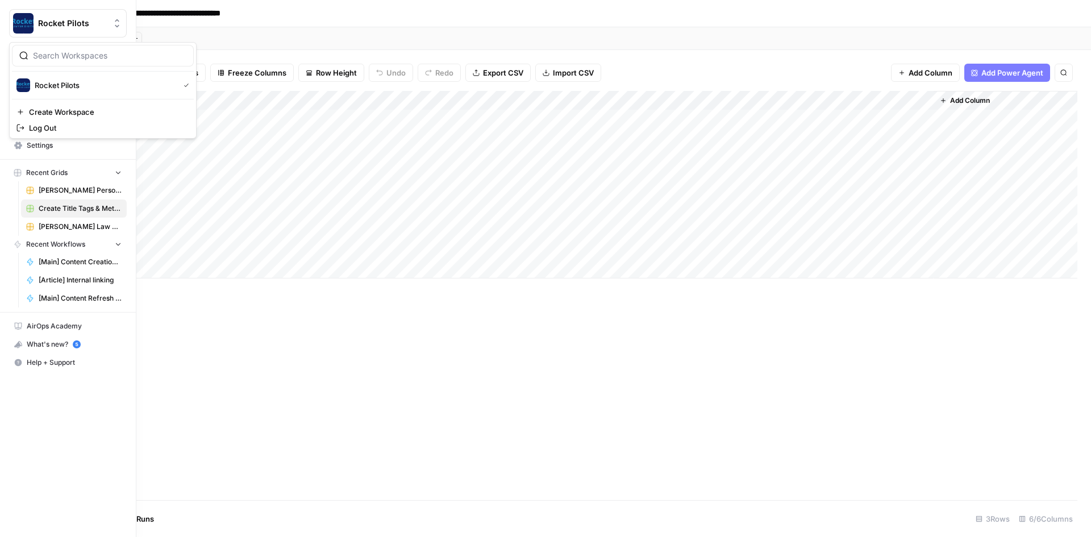
click at [23, 20] on img "Workspace: Rocket Pilots" at bounding box center [23, 23] width 20 height 20
click at [23, 86] on img "button" at bounding box center [23, 85] width 14 height 14
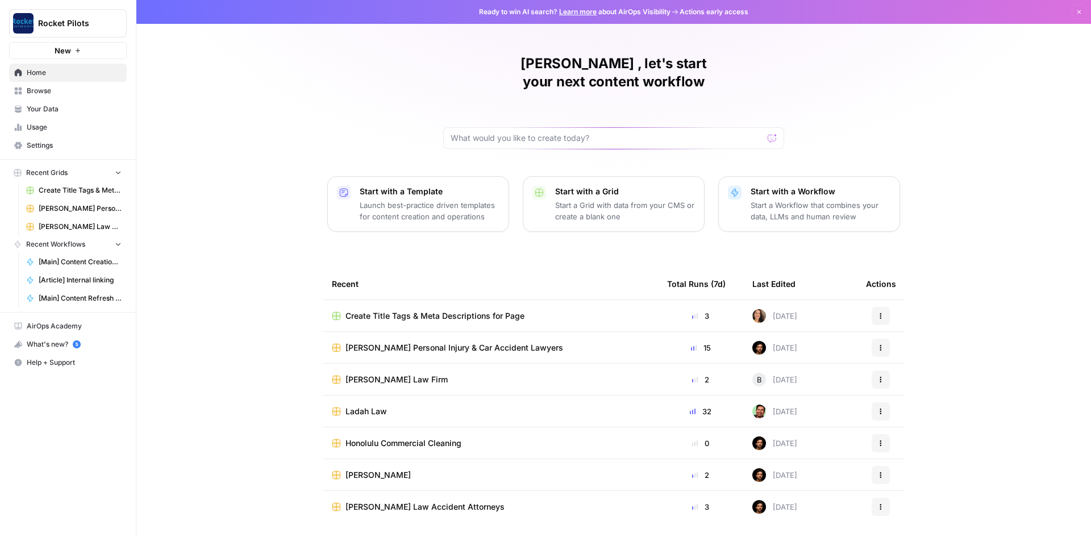
click at [23, 103] on link "Your Data" at bounding box center [68, 109] width 118 height 18
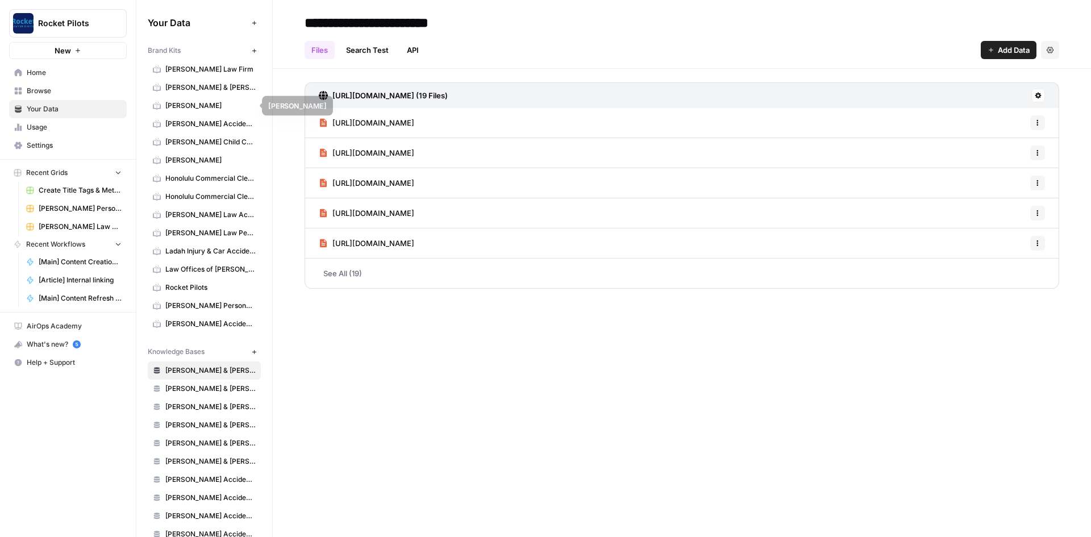
click at [198, 103] on span "[PERSON_NAME]" at bounding box center [210, 106] width 90 height 10
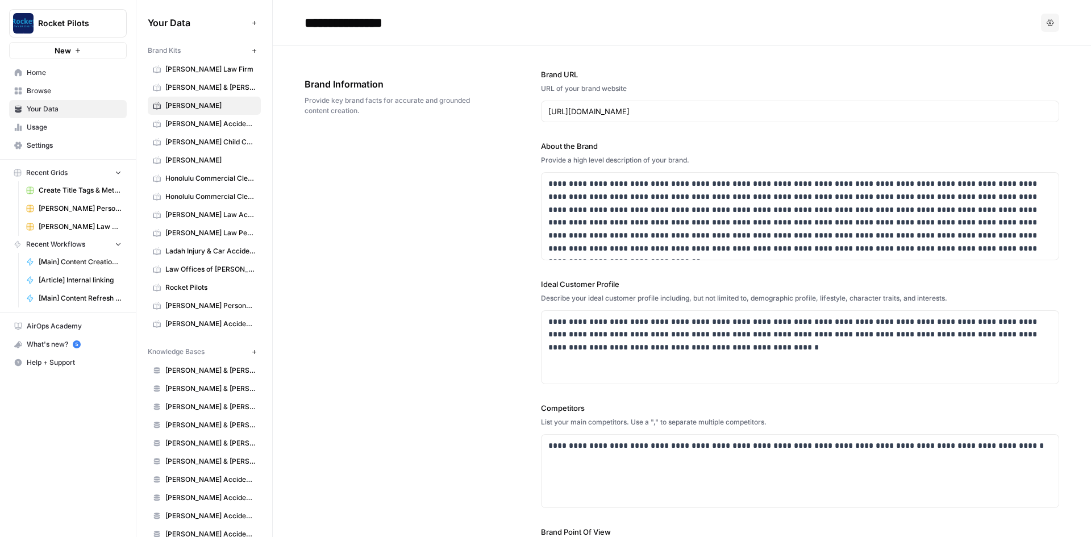
click at [117, 172] on icon "button" at bounding box center [118, 173] width 5 height 3
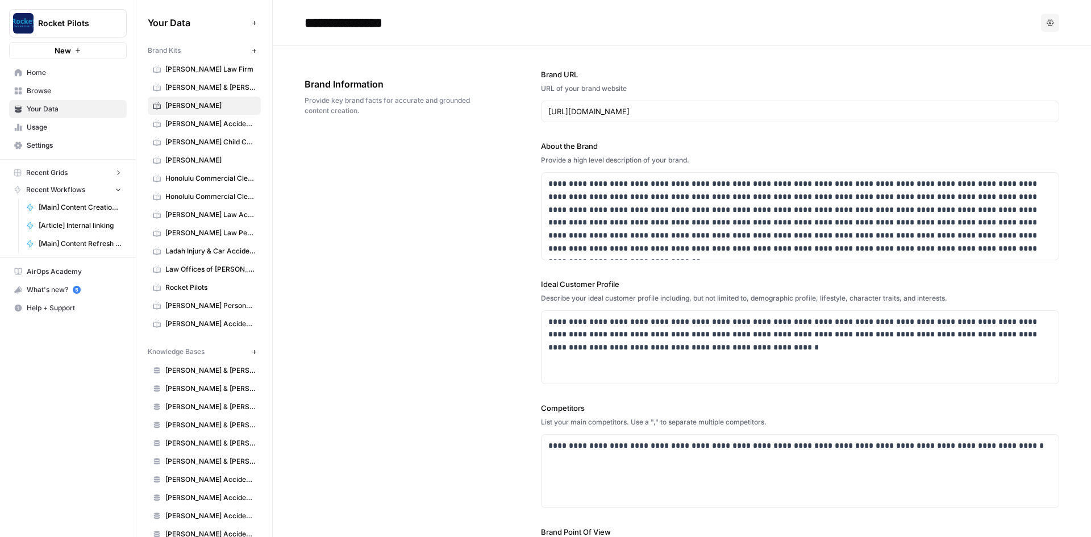
click at [117, 172] on icon "button" at bounding box center [118, 173] width 8 height 8
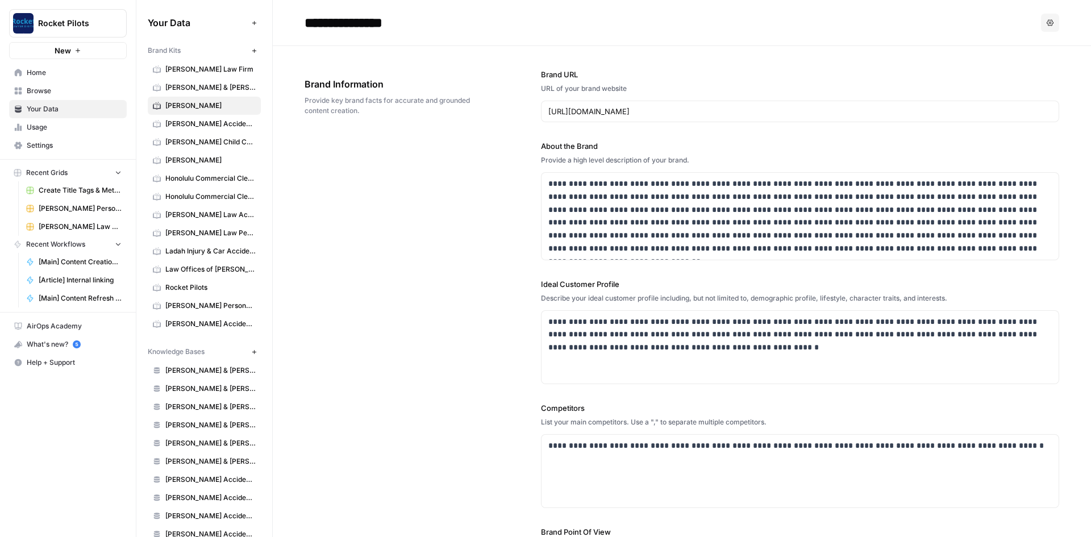
click at [80, 188] on span "Create Title Tags & Meta Descriptions for Page" at bounding box center [80, 190] width 83 height 10
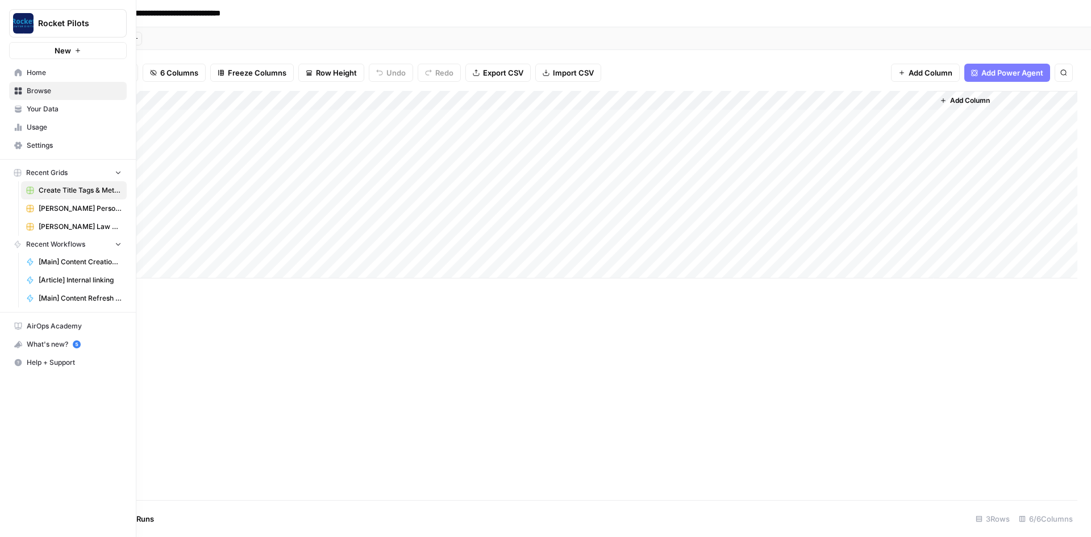
click at [52, 110] on span "Your Data" at bounding box center [74, 109] width 95 height 10
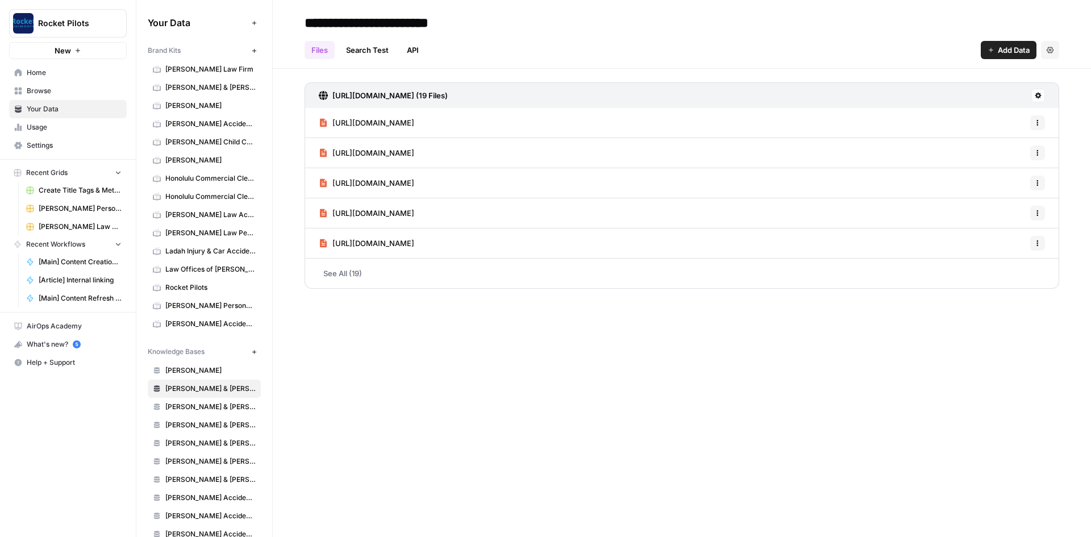
click at [29, 68] on span "Home" at bounding box center [74, 73] width 95 height 10
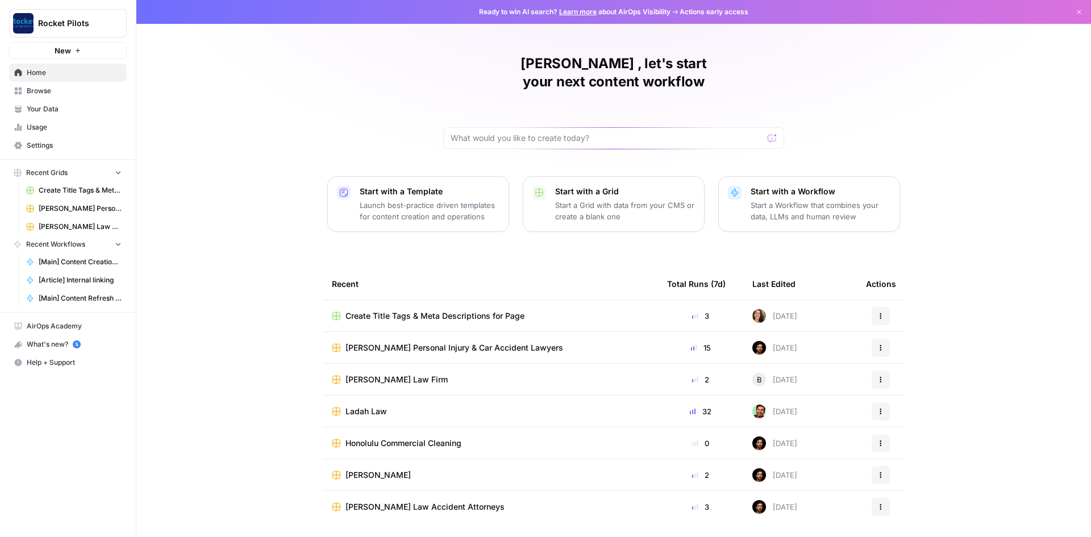
click at [373, 342] on span "Kuzyk Personal Injury & Car Accident Lawyers" at bounding box center [455, 347] width 218 height 11
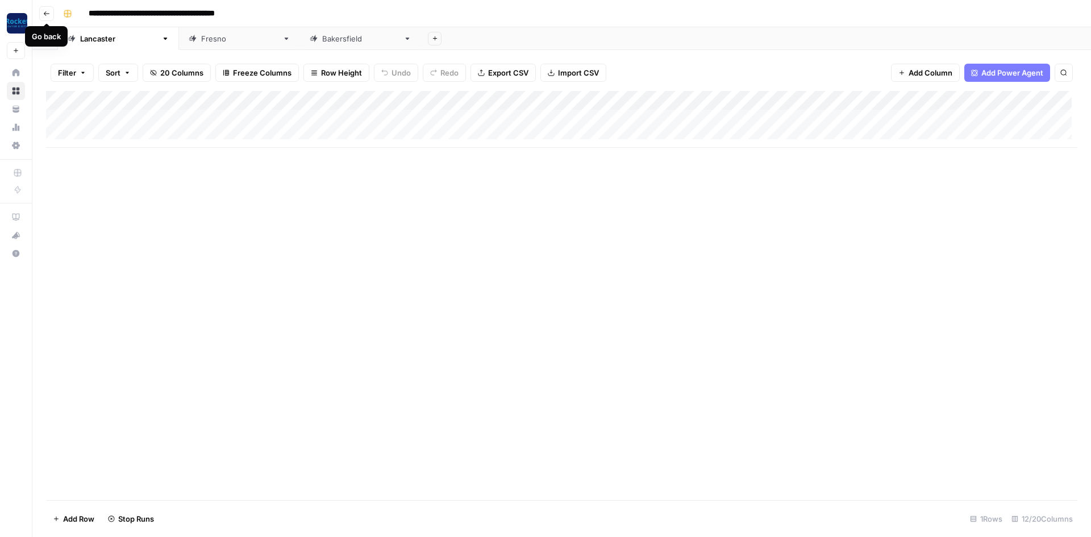
click at [44, 13] on icon "button" at bounding box center [47, 13] width 6 height 5
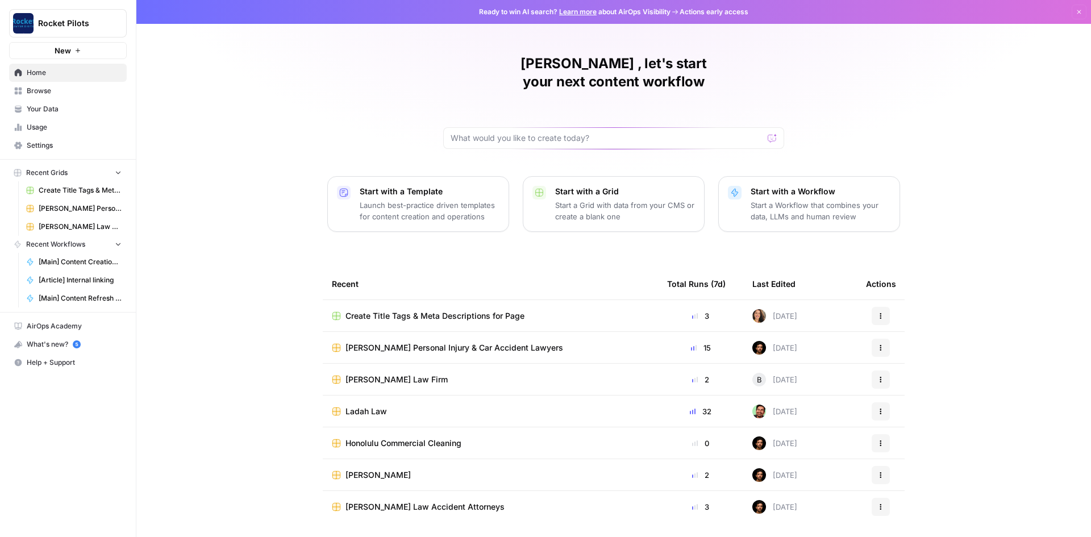
click at [448, 310] on span "Create Title Tags & Meta Descriptions for Page" at bounding box center [435, 315] width 179 height 11
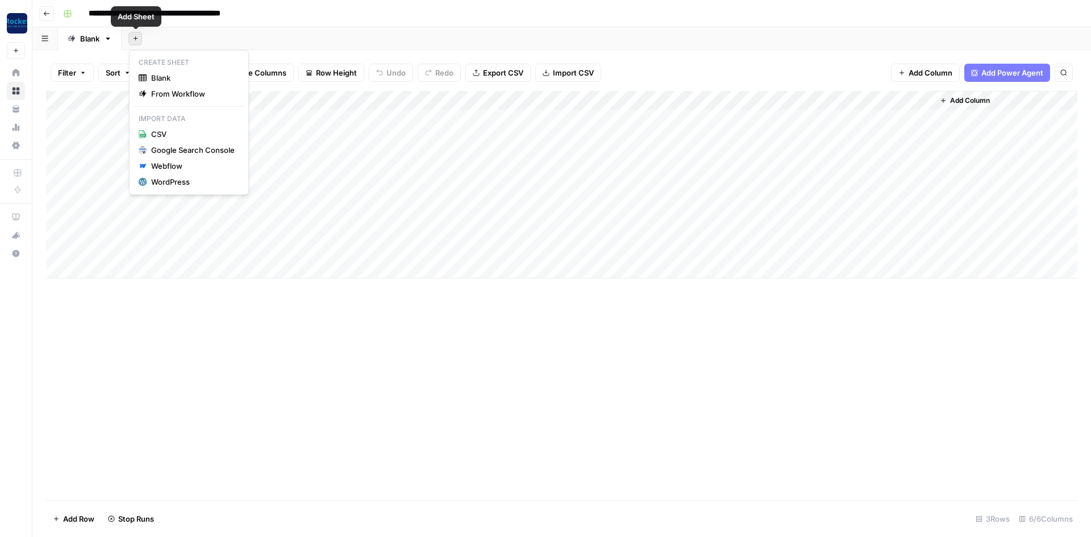
click at [139, 38] on icon "button" at bounding box center [135, 38] width 6 height 6
click at [160, 92] on span "From Workflow" at bounding box center [193, 93] width 84 height 11
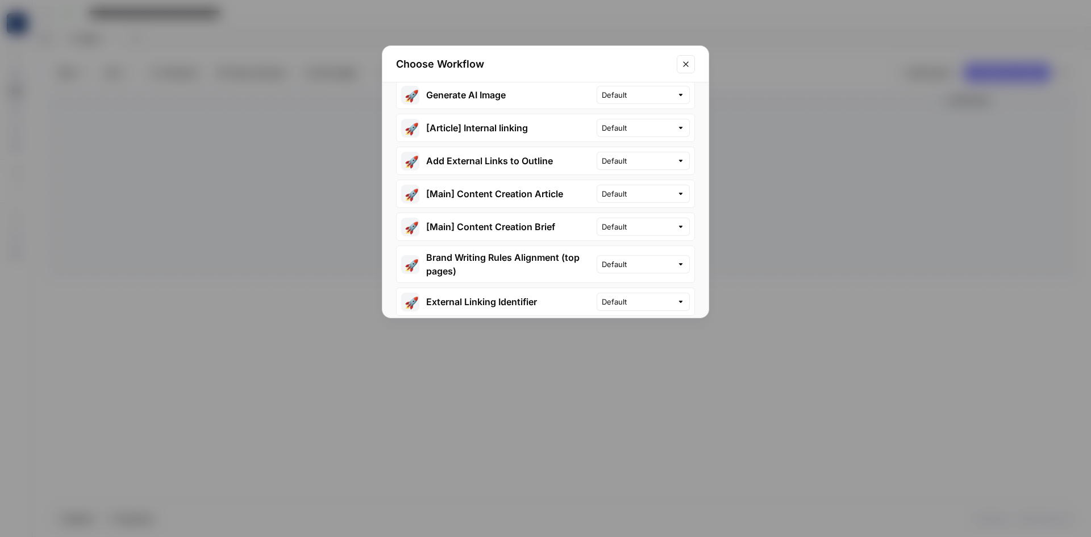
scroll to position [171, 0]
click at [617, 226] on input "text" at bounding box center [637, 226] width 70 height 11
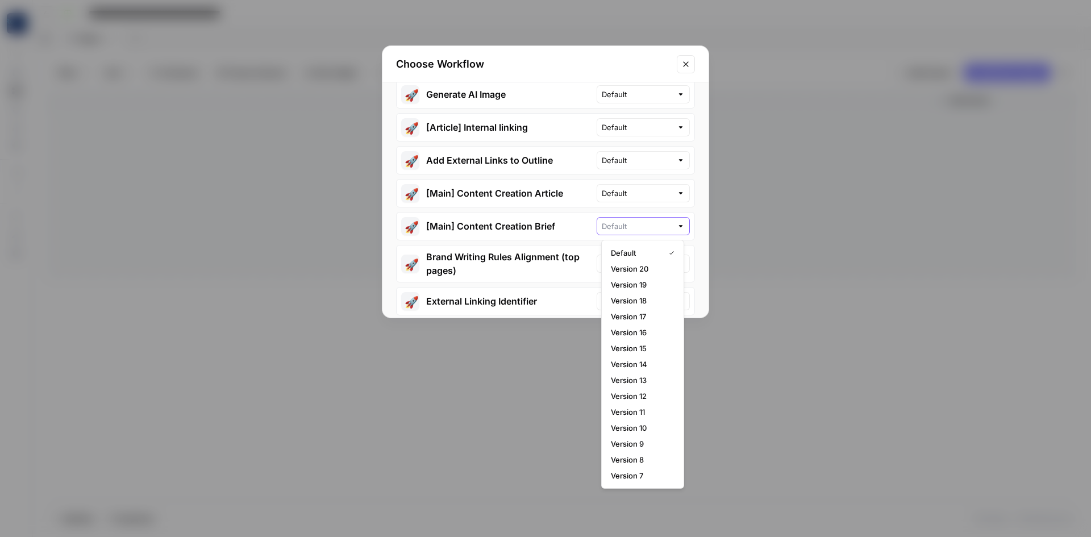
click at [617, 226] on input "text" at bounding box center [637, 226] width 70 height 11
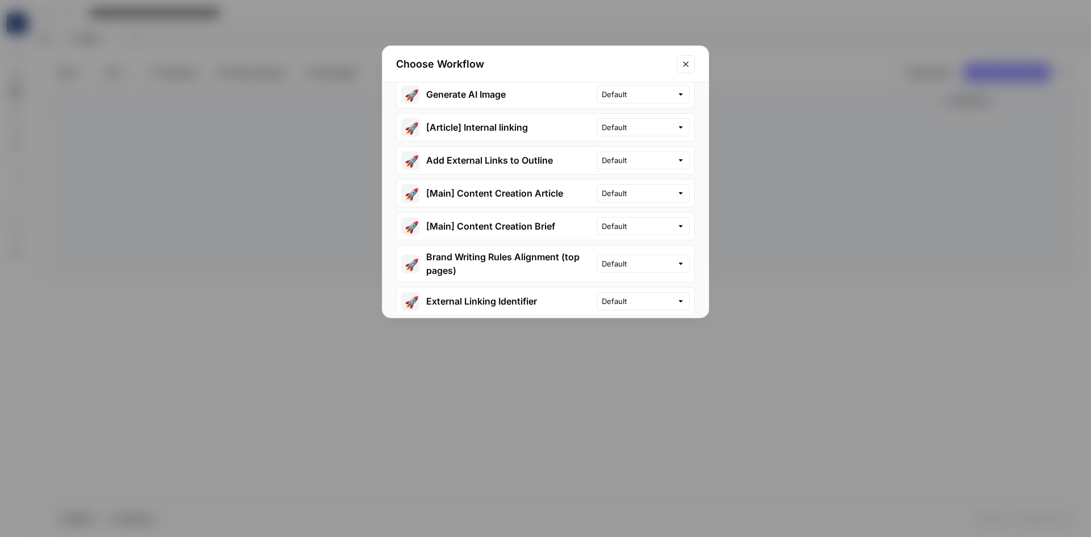
click at [543, 225] on button "🚀 [Main] Content Creation Brief" at bounding box center [497, 226] width 200 height 27
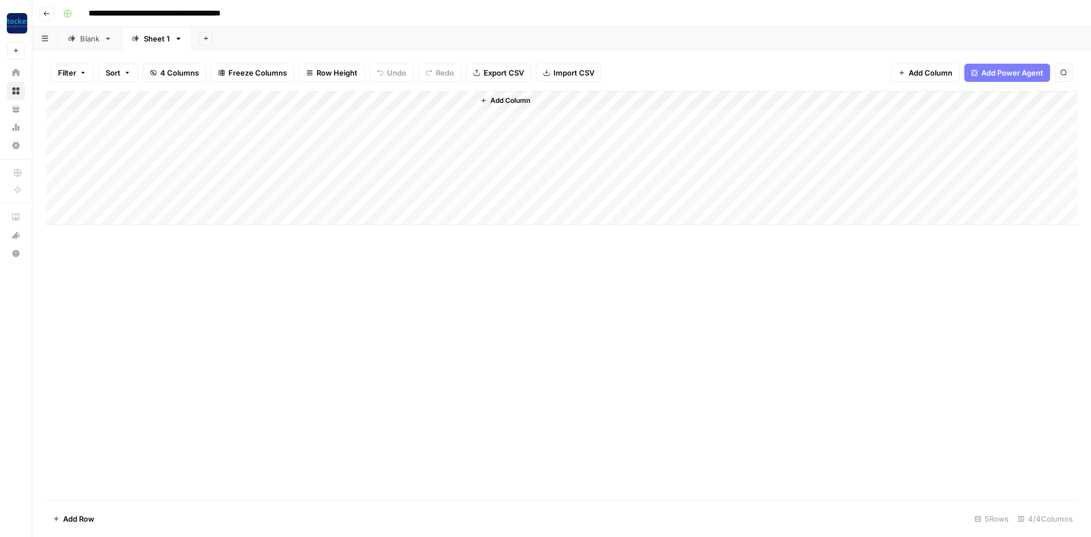
click at [292, 120] on div "Add Column" at bounding box center [562, 158] width 1032 height 134
click at [240, 120] on div "Add Column" at bounding box center [562, 158] width 1032 height 134
click at [125, 120] on div "Add Column" at bounding box center [562, 158] width 1032 height 134
click at [111, 41] on icon at bounding box center [108, 39] width 8 height 8
click at [154, 47] on link "Sheet 1" at bounding box center [157, 38] width 70 height 23
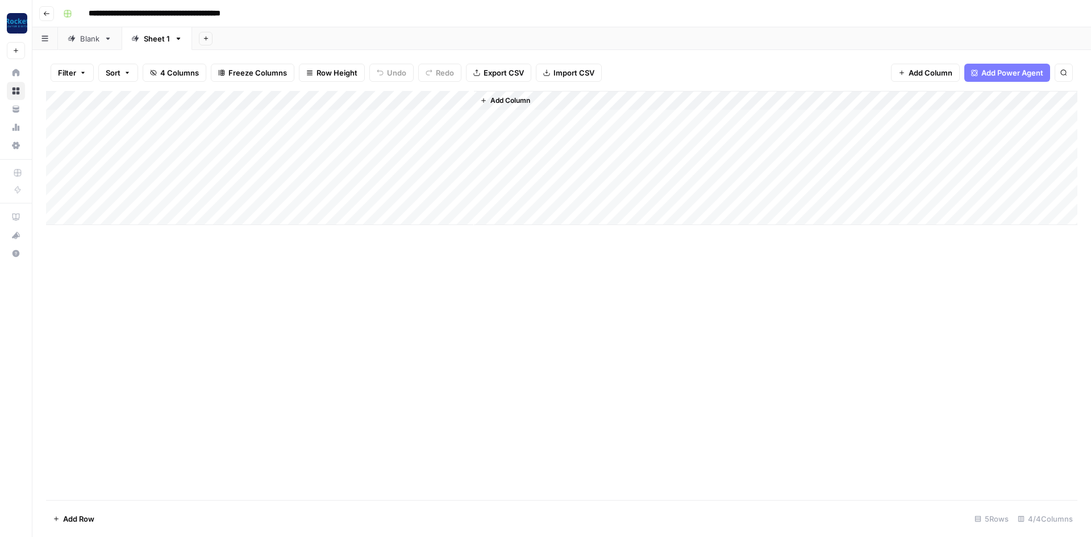
click at [180, 43] on link "Sheet 1" at bounding box center [157, 38] width 70 height 23
click at [178, 37] on icon "button" at bounding box center [178, 39] width 8 height 8
click at [205, 98] on span "Delete Sheet" at bounding box center [225, 101] width 55 height 11
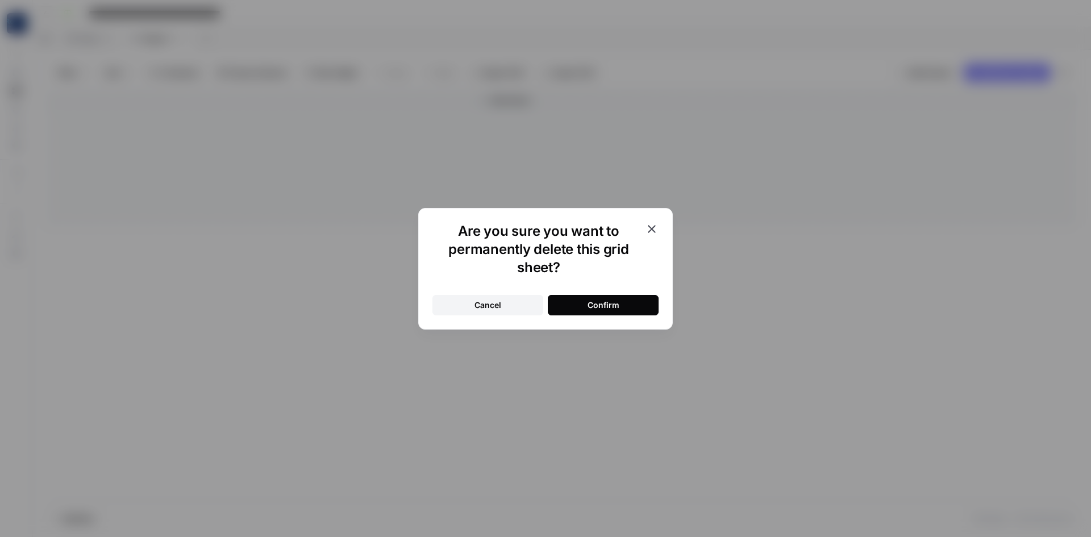
click at [621, 311] on button "Confirm" at bounding box center [603, 305] width 111 height 20
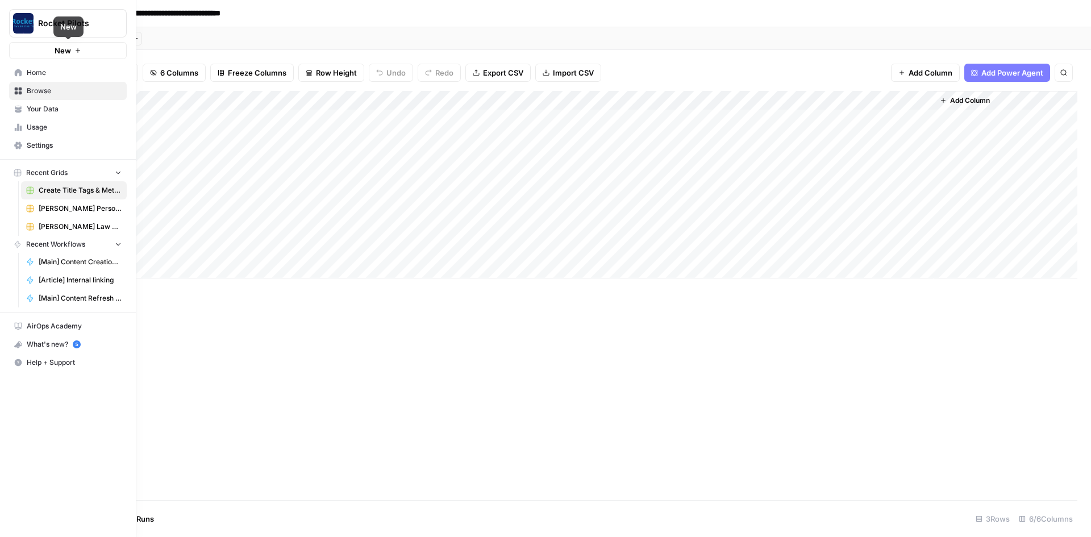
click at [49, 57] on button "New" at bounding box center [68, 50] width 118 height 17
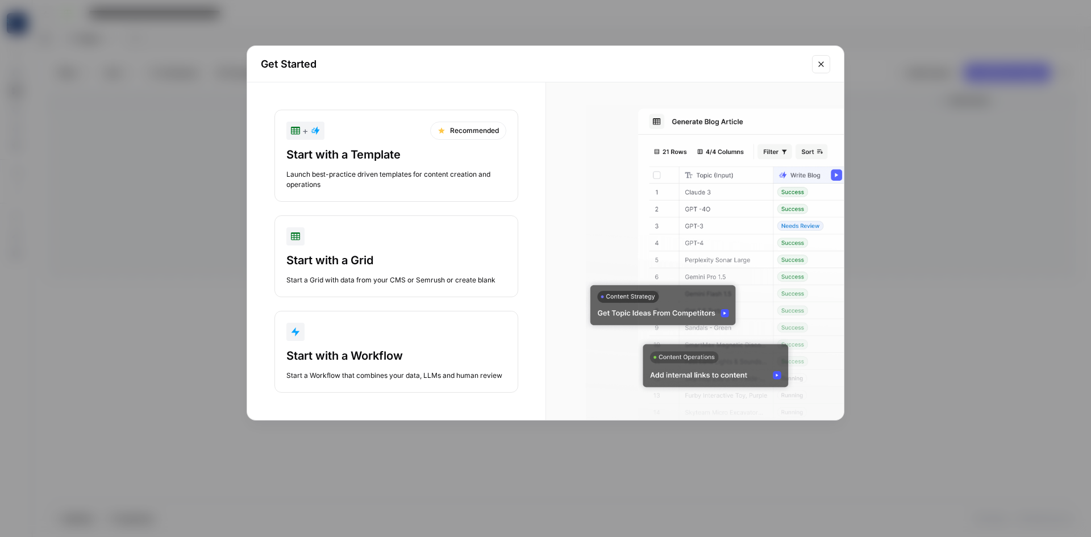
click at [398, 167] on div "Start with a Template Launch best-practice driven templates for content creatio…" at bounding box center [396, 168] width 220 height 43
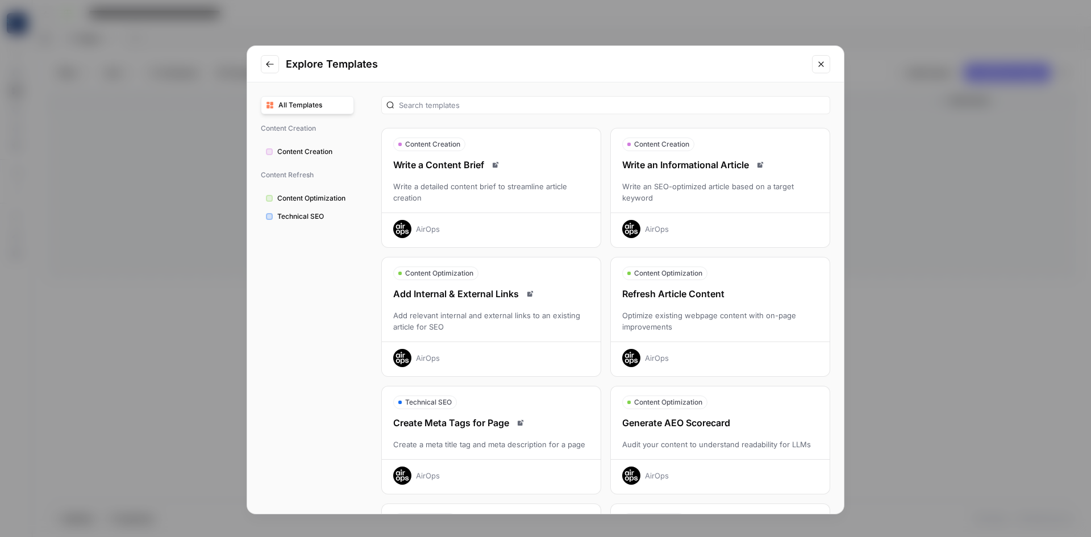
click at [309, 103] on span "All Templates" at bounding box center [314, 105] width 70 height 10
click at [512, 177] on div "Write a Content Brief Write a detailed content brief to streamline article crea…" at bounding box center [491, 198] width 219 height 80
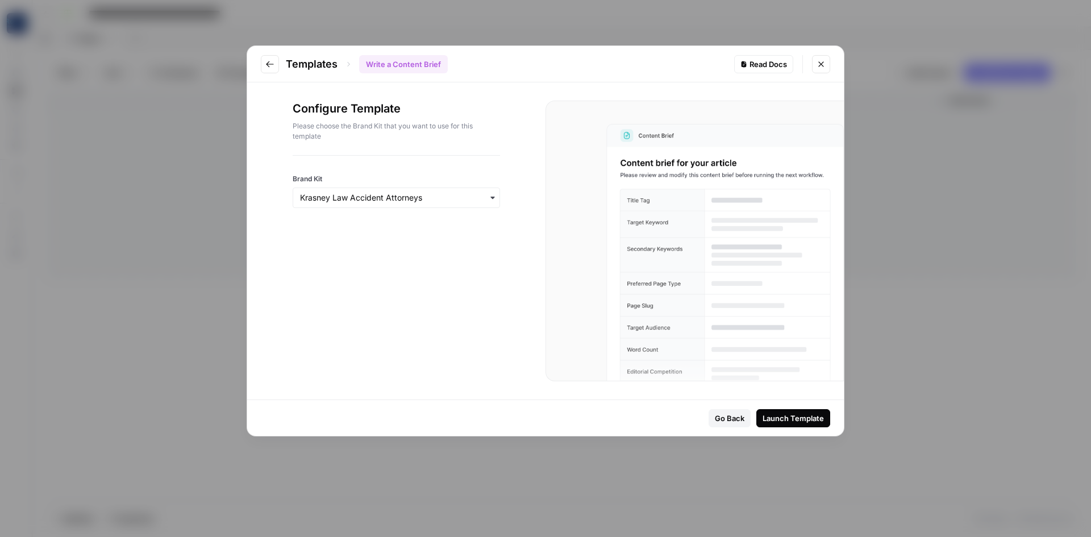
click at [458, 188] on div "button" at bounding box center [396, 198] width 207 height 20
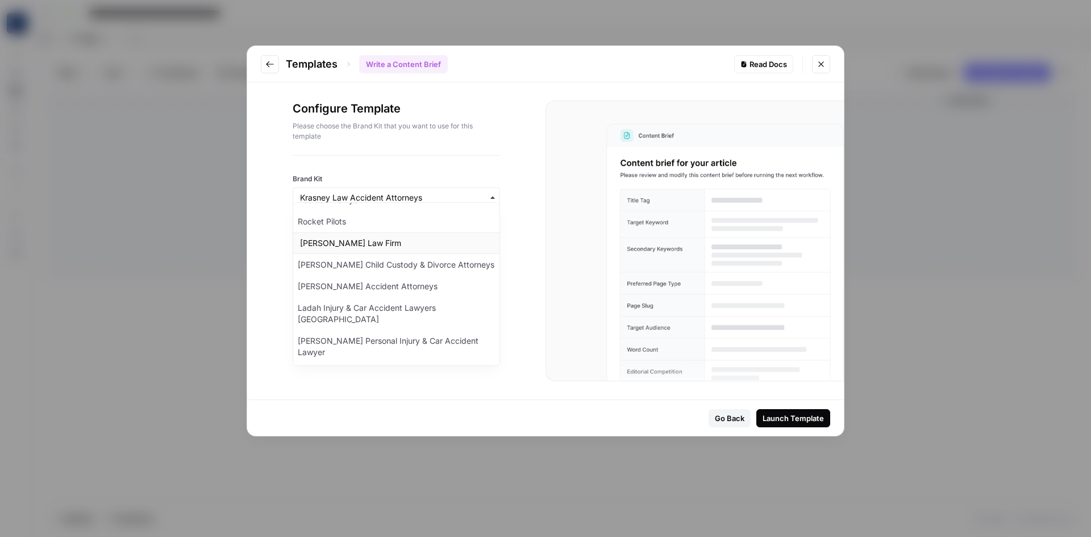
scroll to position [114, 0]
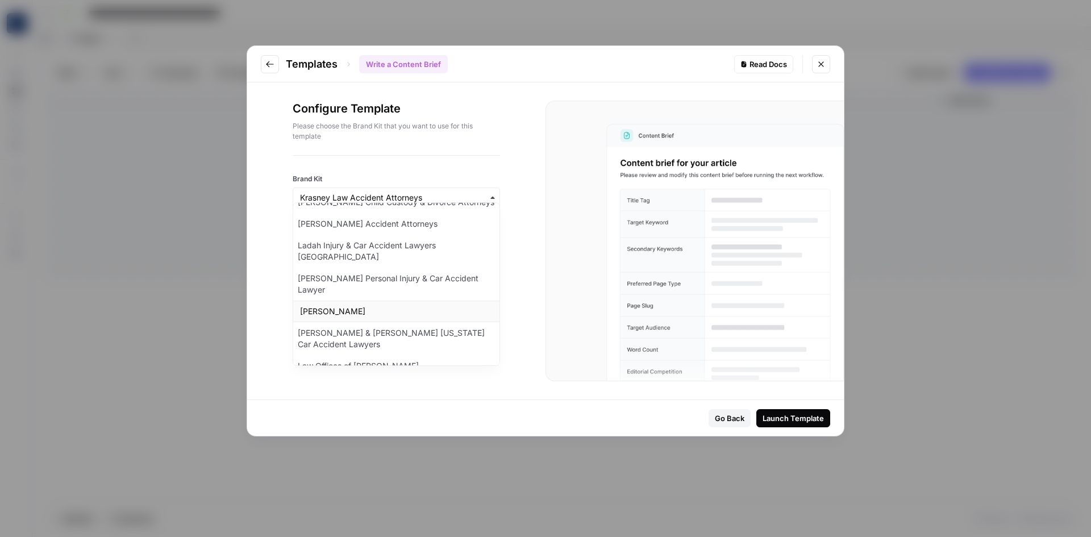
click at [368, 301] on div "[PERSON_NAME]" at bounding box center [396, 312] width 206 height 22
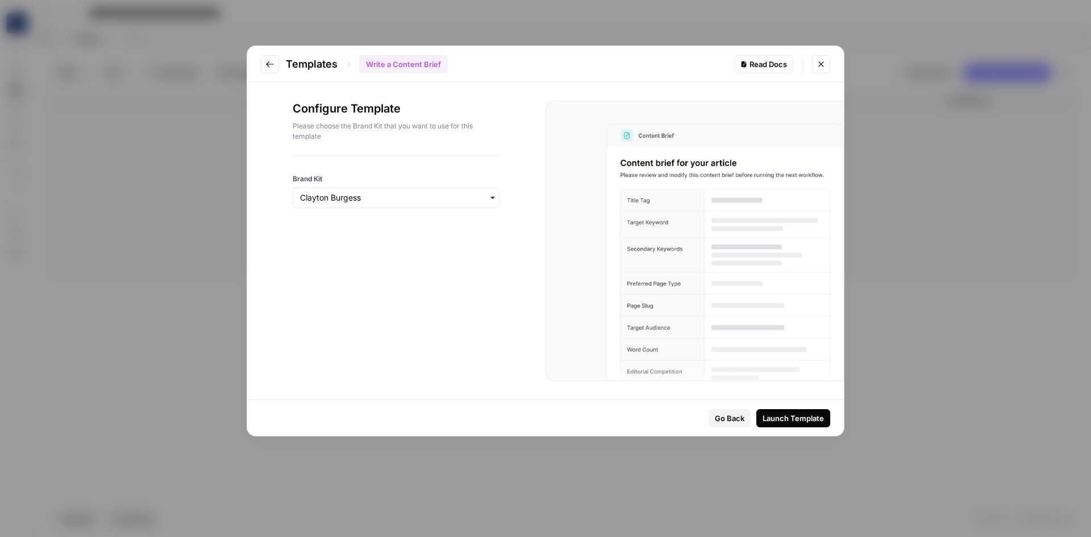
click at [792, 414] on div "Launch Template" at bounding box center [793, 418] width 61 height 11
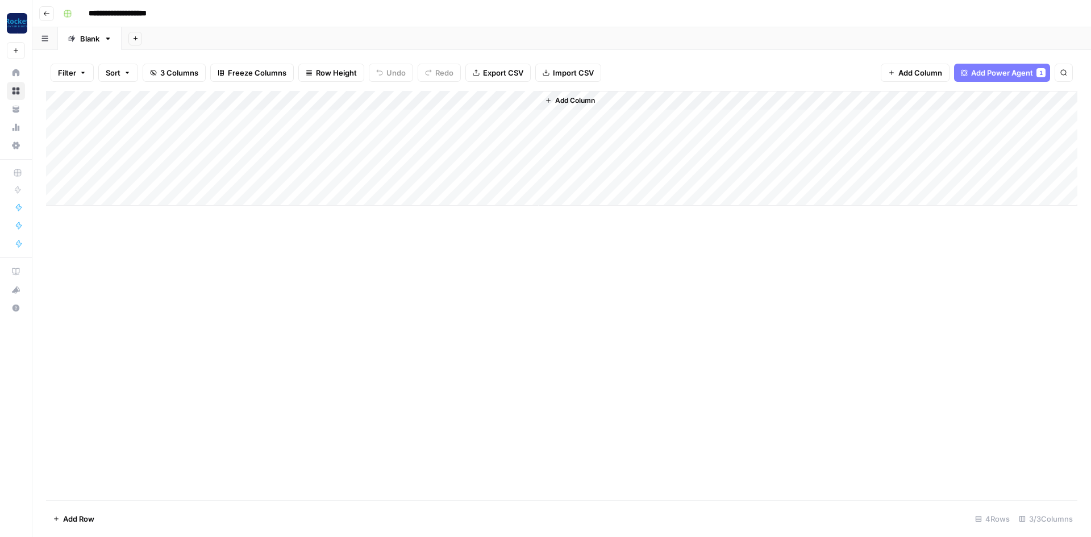
click at [223, 119] on div "Add Column" at bounding box center [562, 148] width 1032 height 115
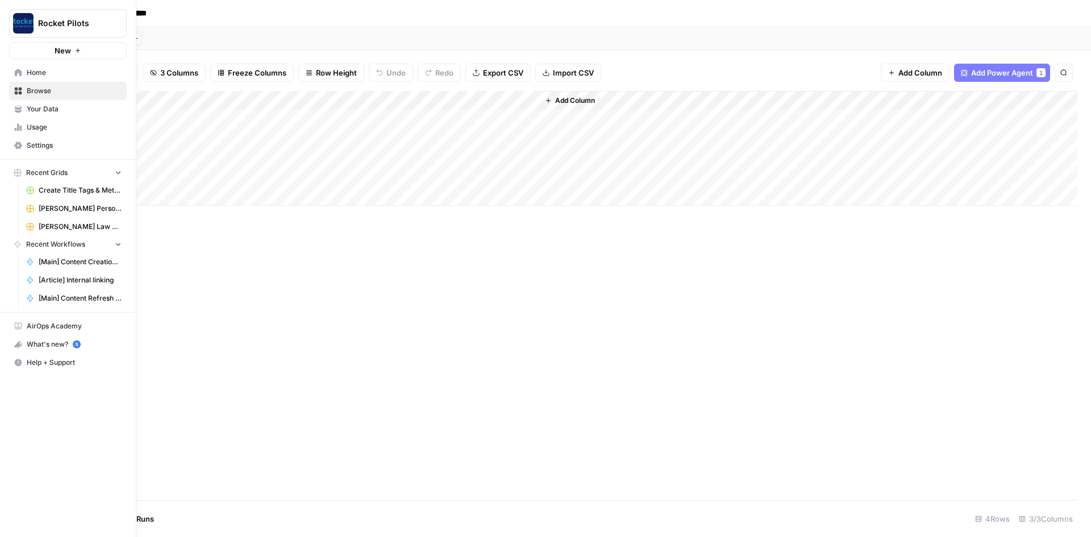
click at [17, 67] on link "Home" at bounding box center [68, 73] width 118 height 18
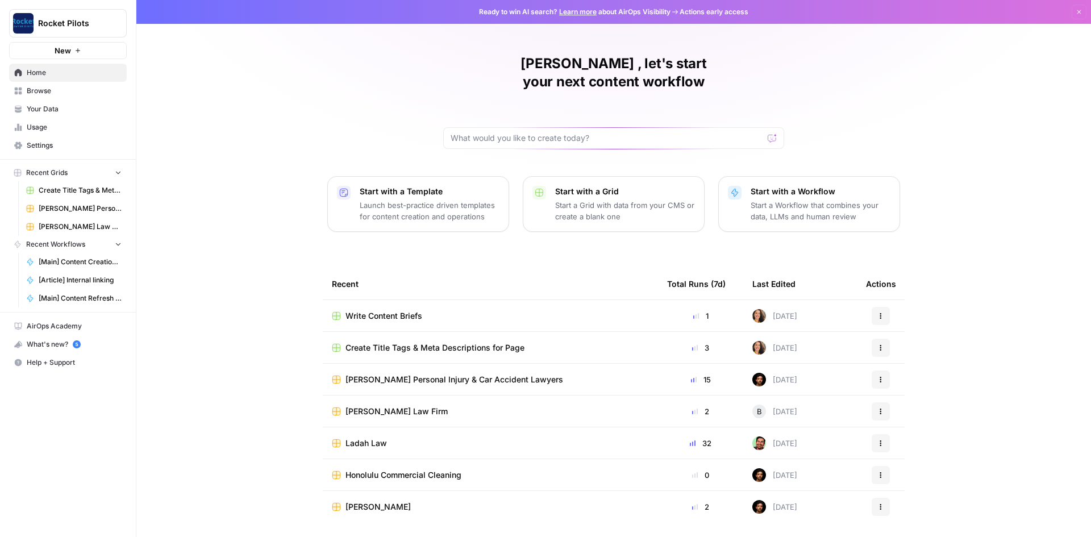
click at [36, 114] on span "Your Data" at bounding box center [74, 109] width 95 height 10
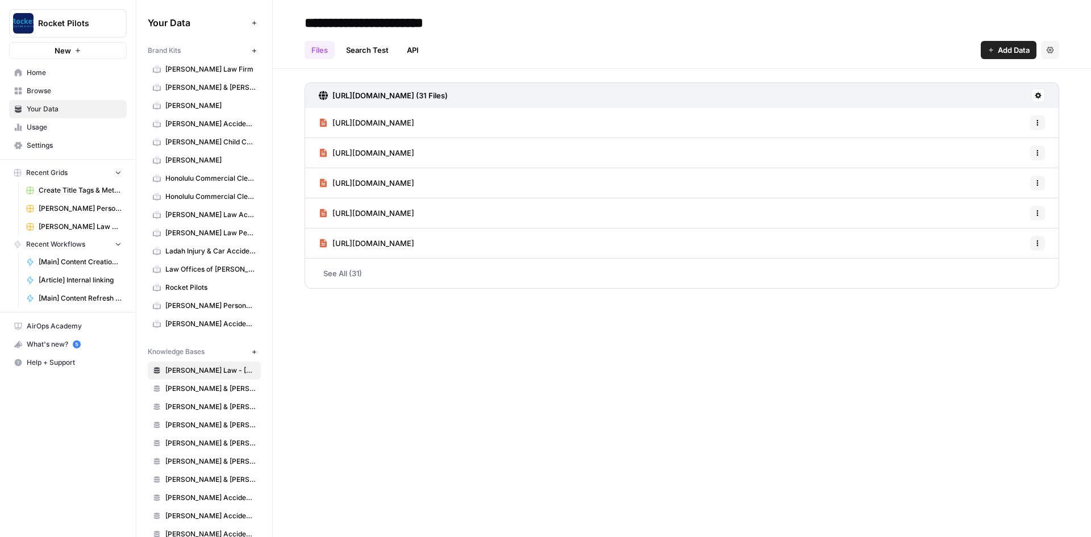
click at [1015, 48] on span "Add Data" at bounding box center [1014, 49] width 32 height 11
click at [951, 43] on div "Files Search Test API Add Data Settings" at bounding box center [682, 45] width 755 height 27
click at [251, 49] on icon "button" at bounding box center [254, 51] width 6 height 6
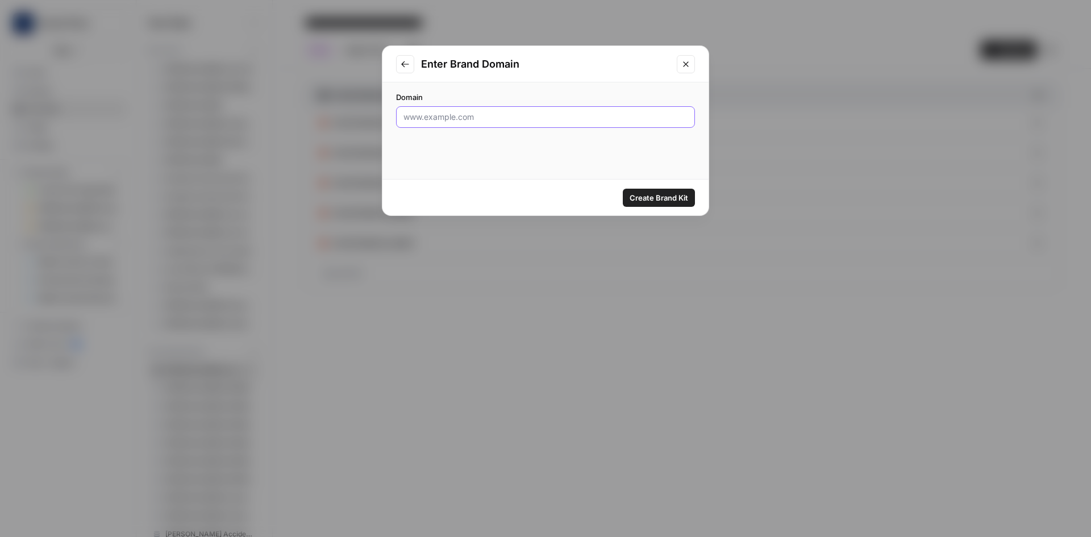
click at [484, 117] on input "Domain" at bounding box center [546, 116] width 284 height 11
paste input "https://maloney-lyons.com/"
type input "https://maloney-lyons.com/"
click at [650, 195] on span "Create Brand Kit" at bounding box center [659, 197] width 59 height 11
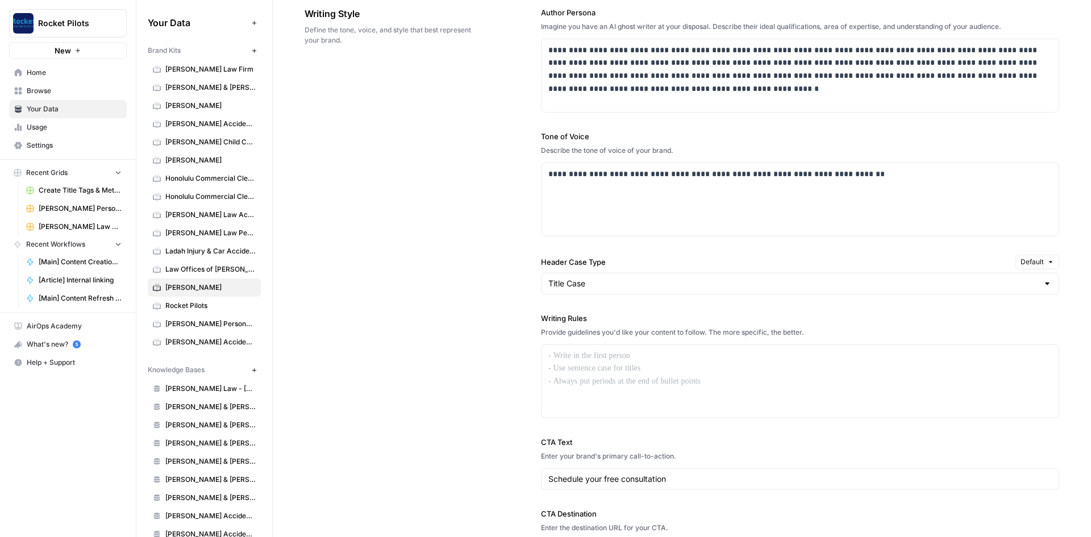
scroll to position [682, 0]
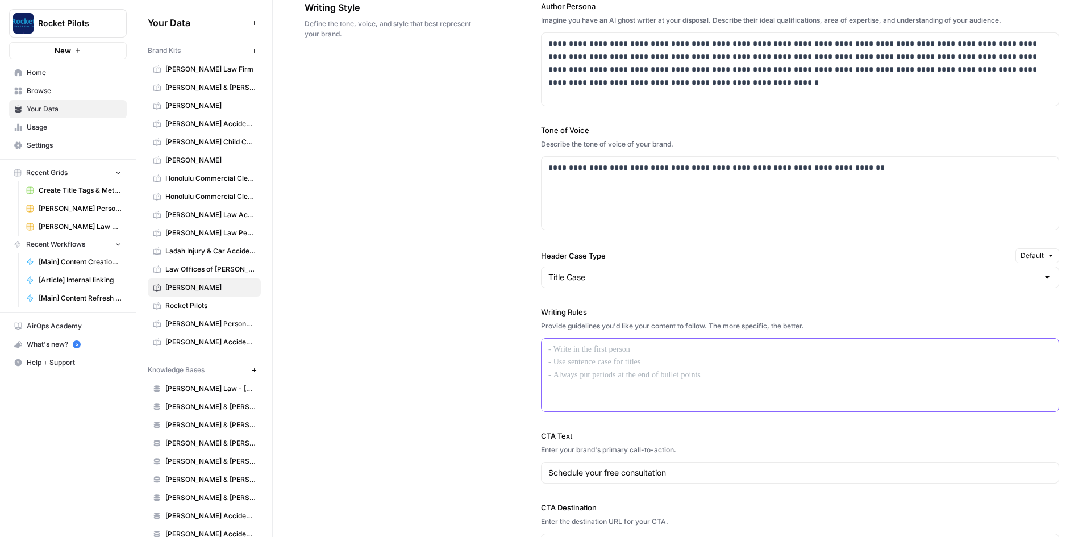
click at [600, 362] on div at bounding box center [800, 375] width 517 height 73
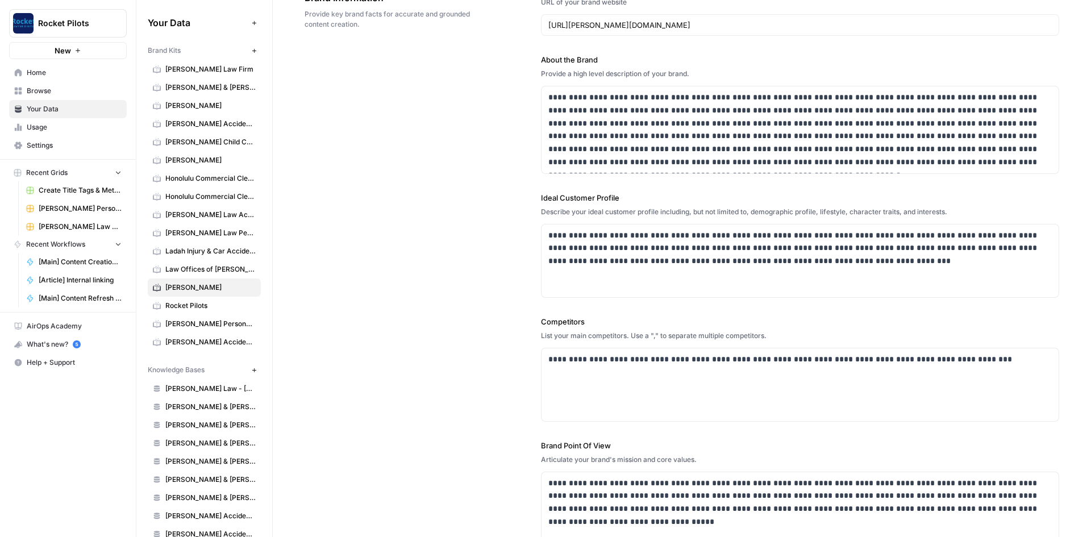
scroll to position [0, 0]
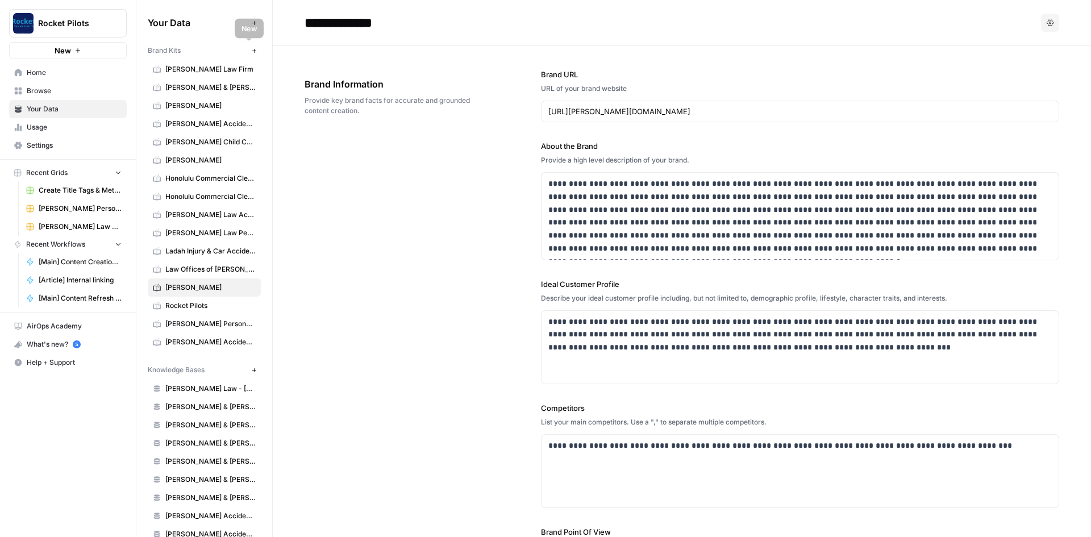
click at [251, 49] on icon "button" at bounding box center [254, 51] width 6 height 6
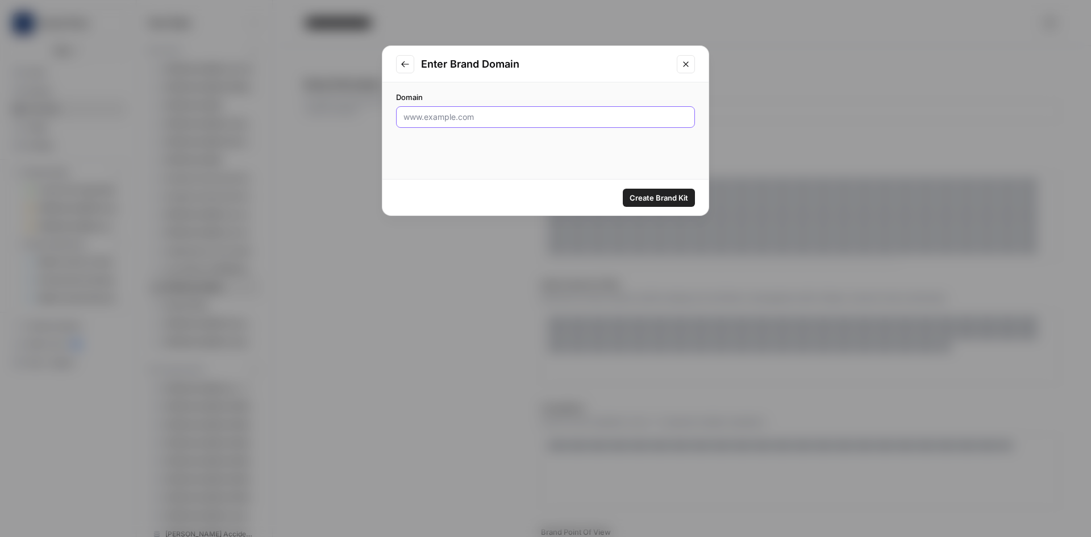
click at [483, 119] on input "Domain" at bounding box center [546, 116] width 284 height 11
paste input "http://adventuressluxurycatamaran.com/"
type input "http://adventuressluxurycatamaran.com/"
click at [648, 200] on span "Create Brand Kit" at bounding box center [659, 197] width 59 height 11
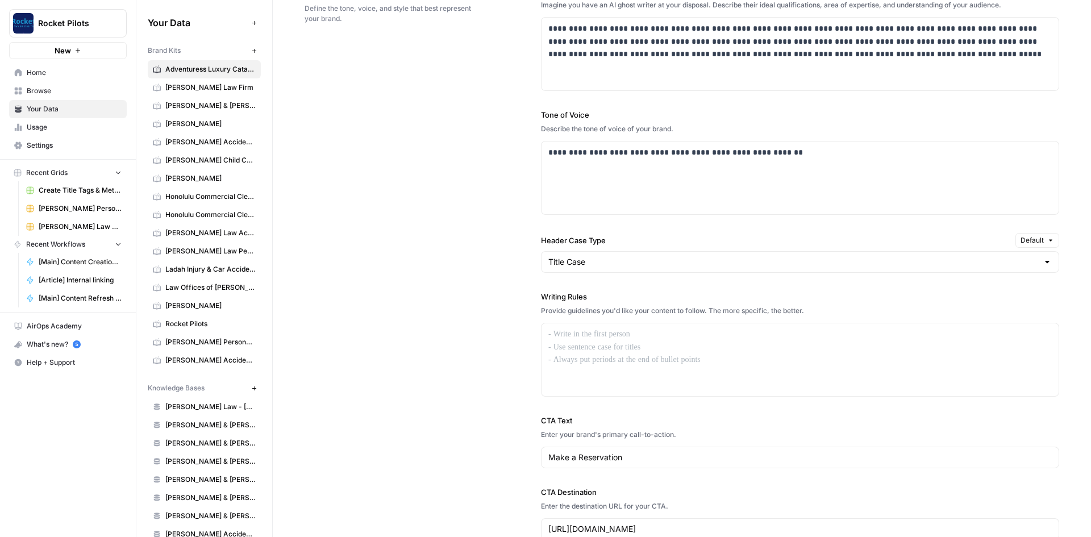
scroll to position [739, 0]
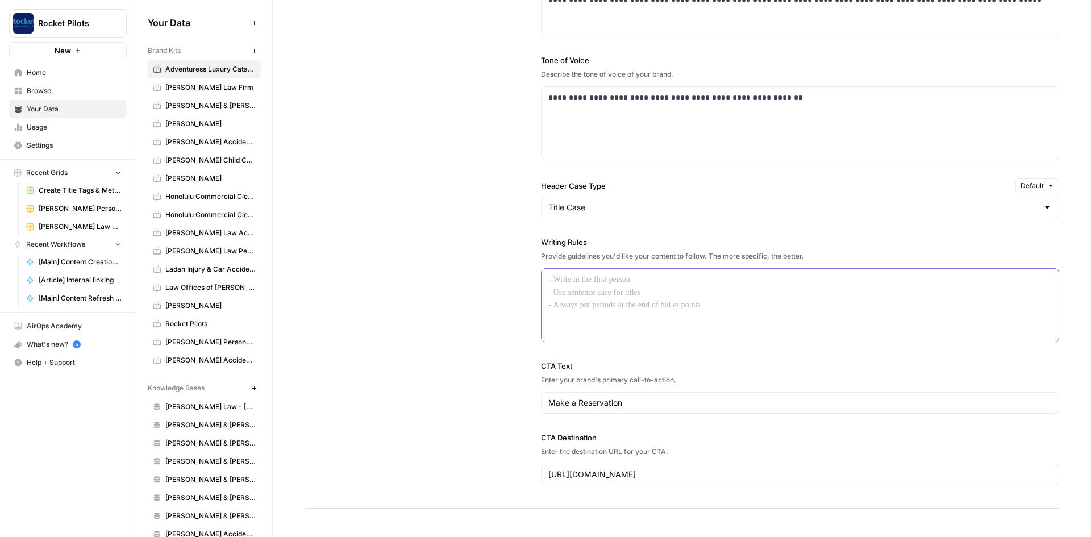
click at [572, 280] on p at bounding box center [801, 279] width 504 height 13
click at [614, 276] on p at bounding box center [801, 279] width 504 height 13
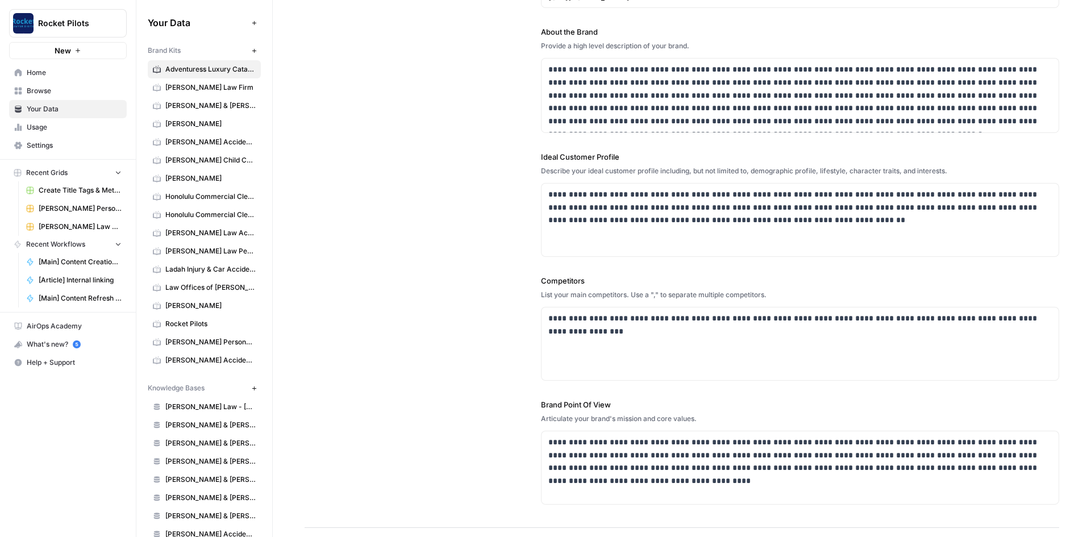
scroll to position [0, 0]
